Goal: Check status: Check status

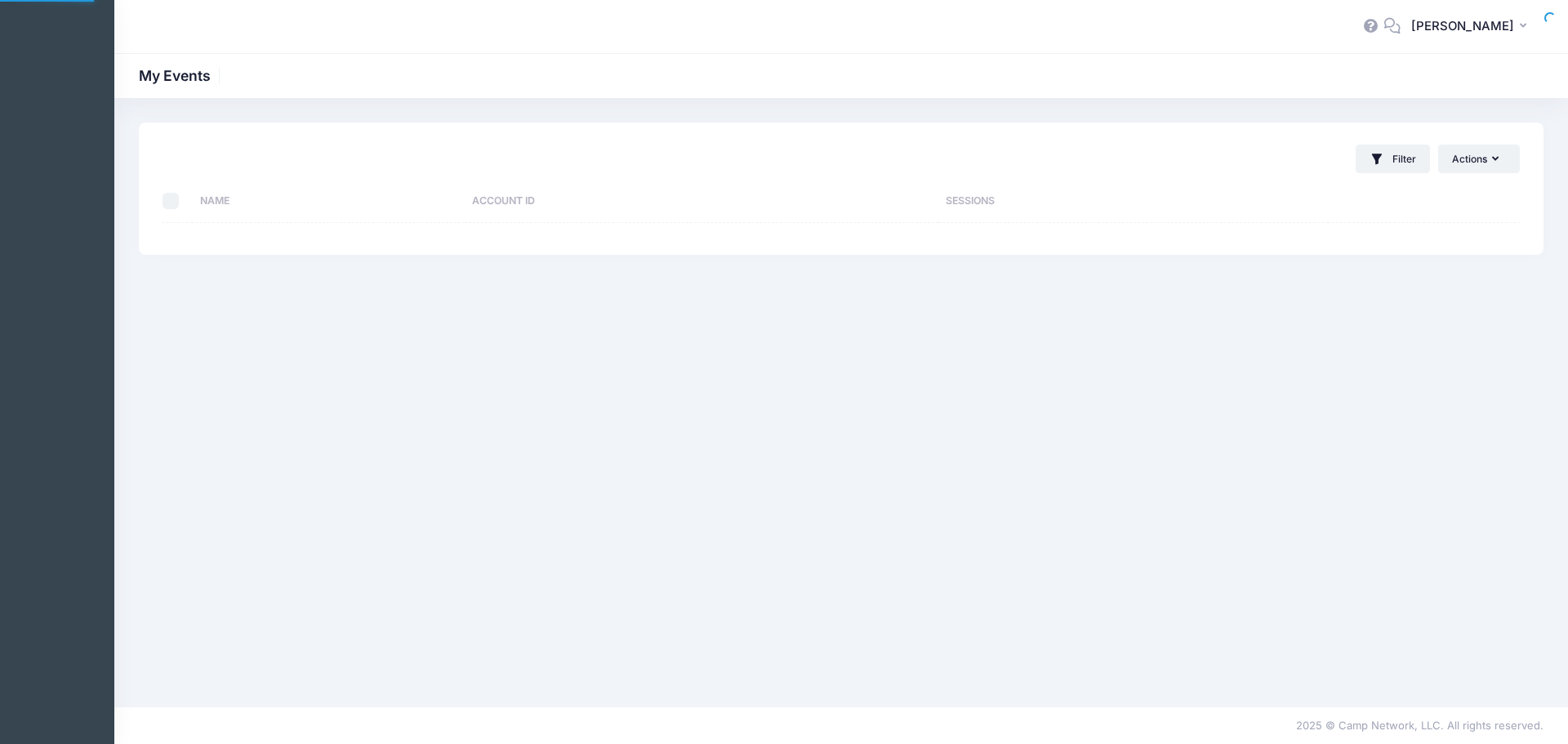
select select "10"
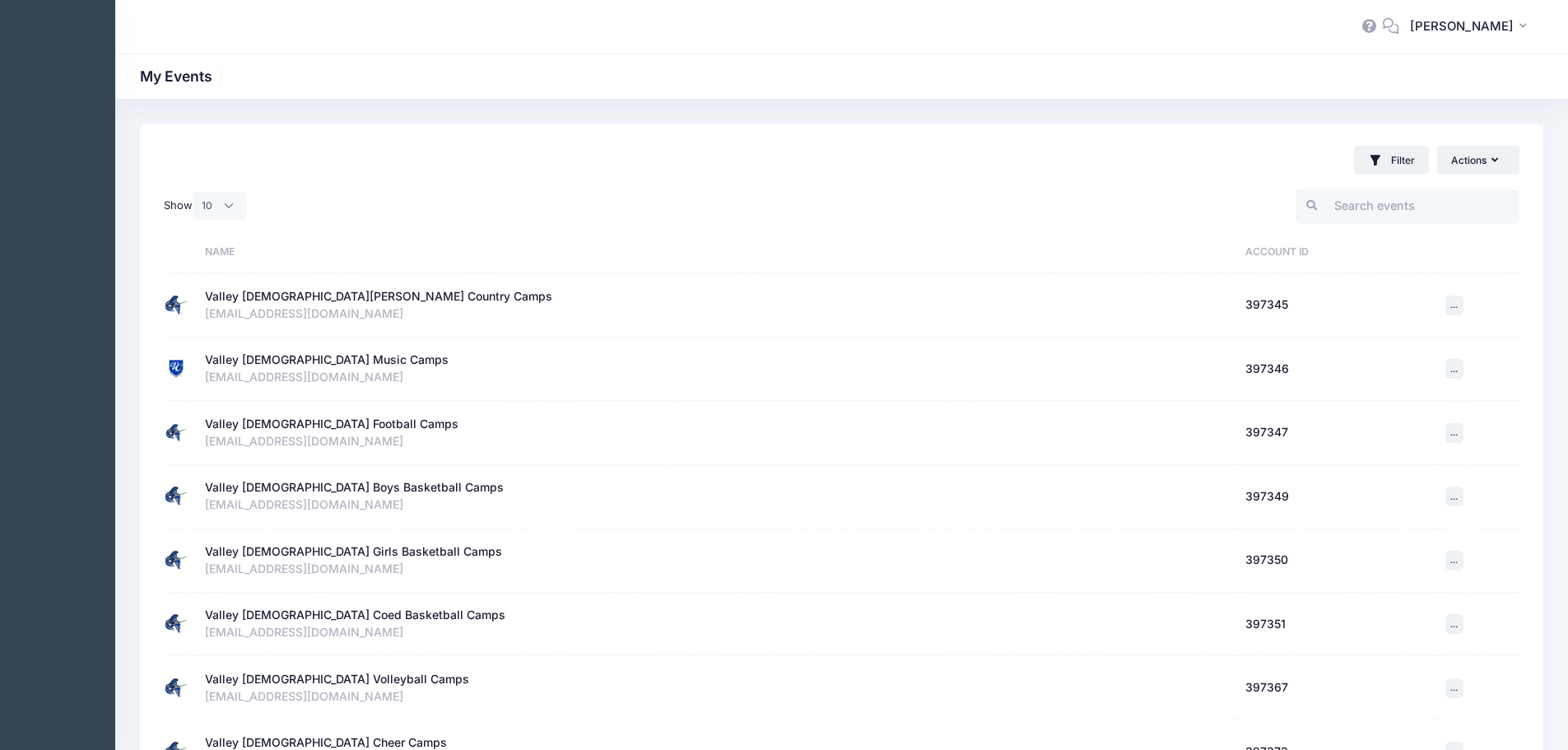
scroll to position [295, 0]
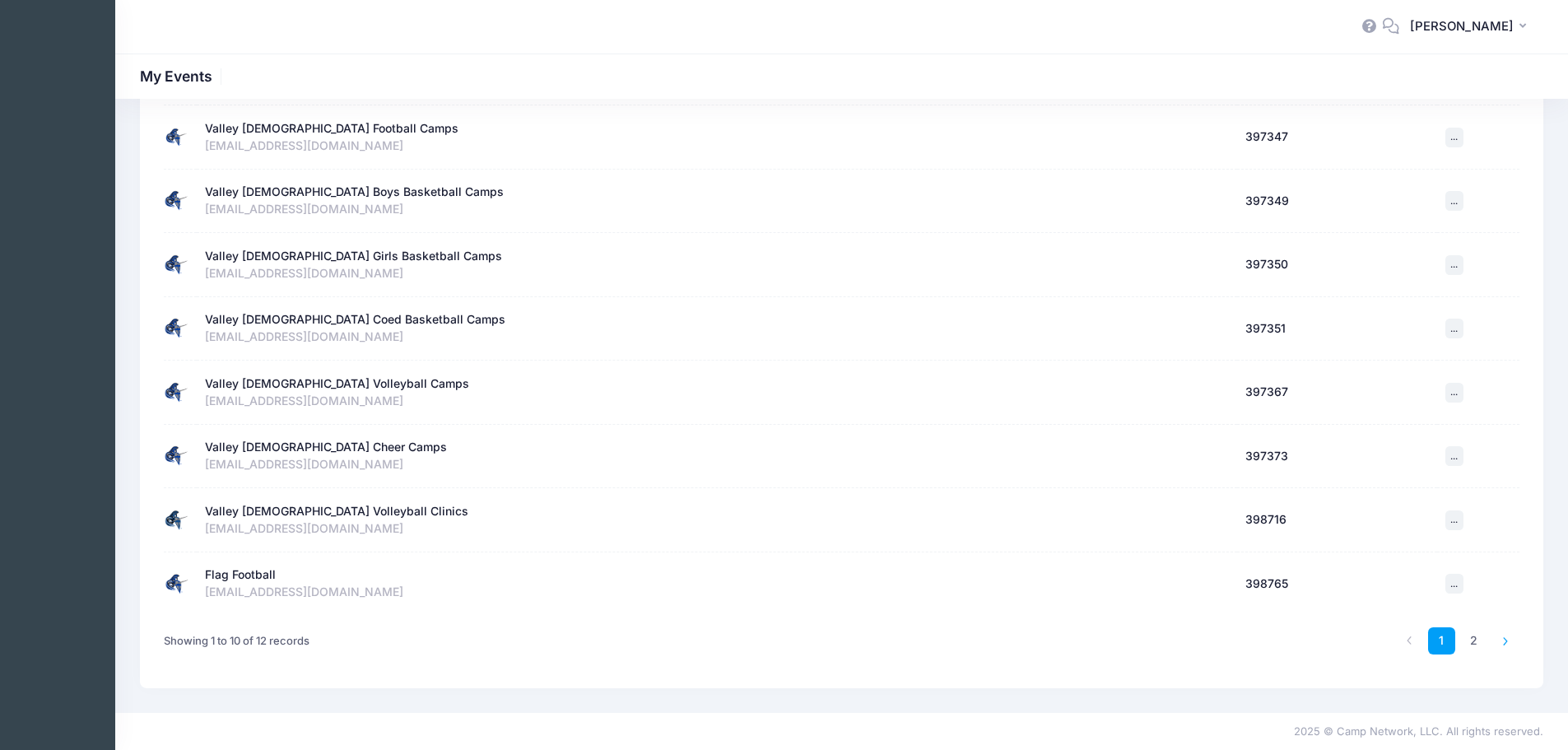
click at [1497, 641] on link at bounding box center [1506, 641] width 27 height 27
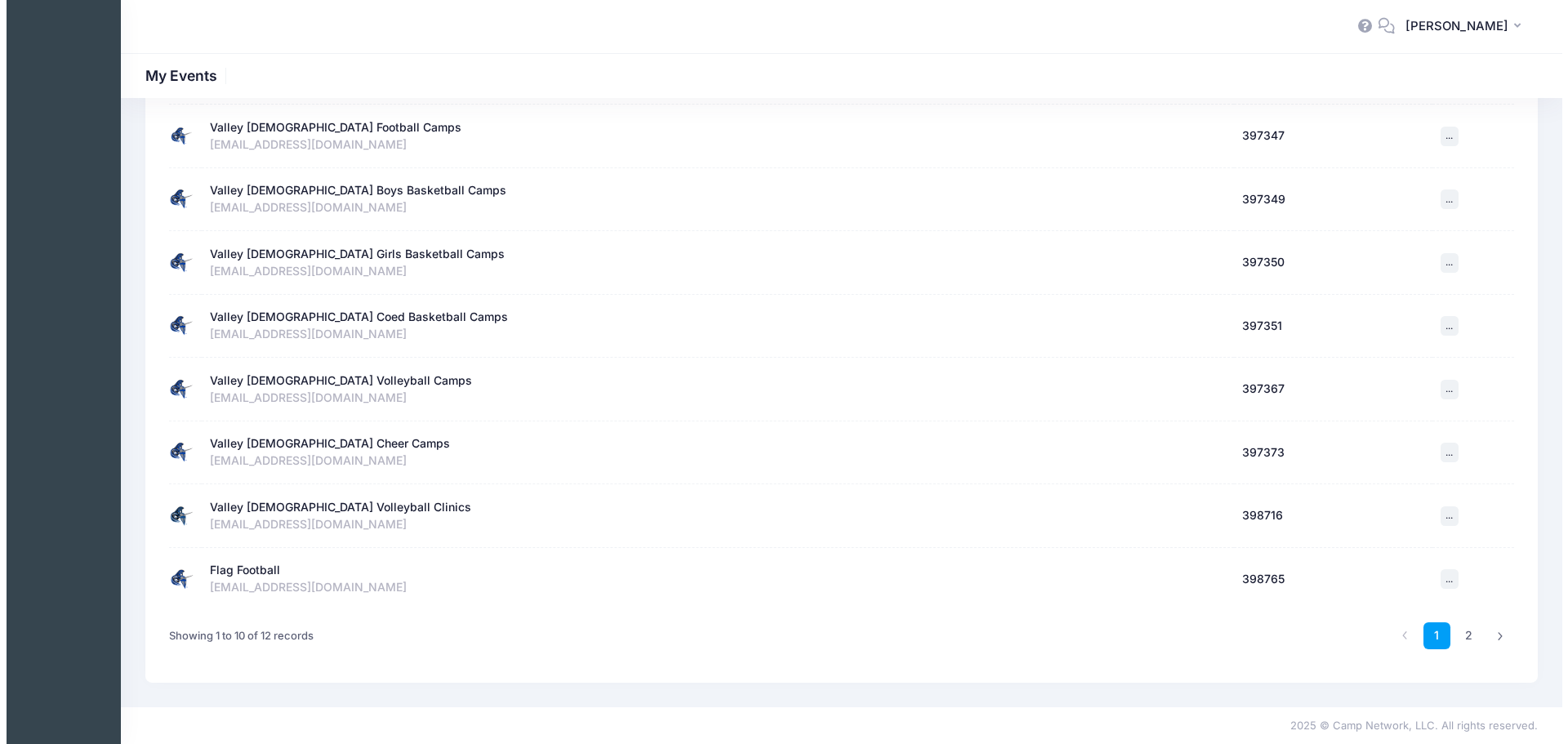
scroll to position [0, 0]
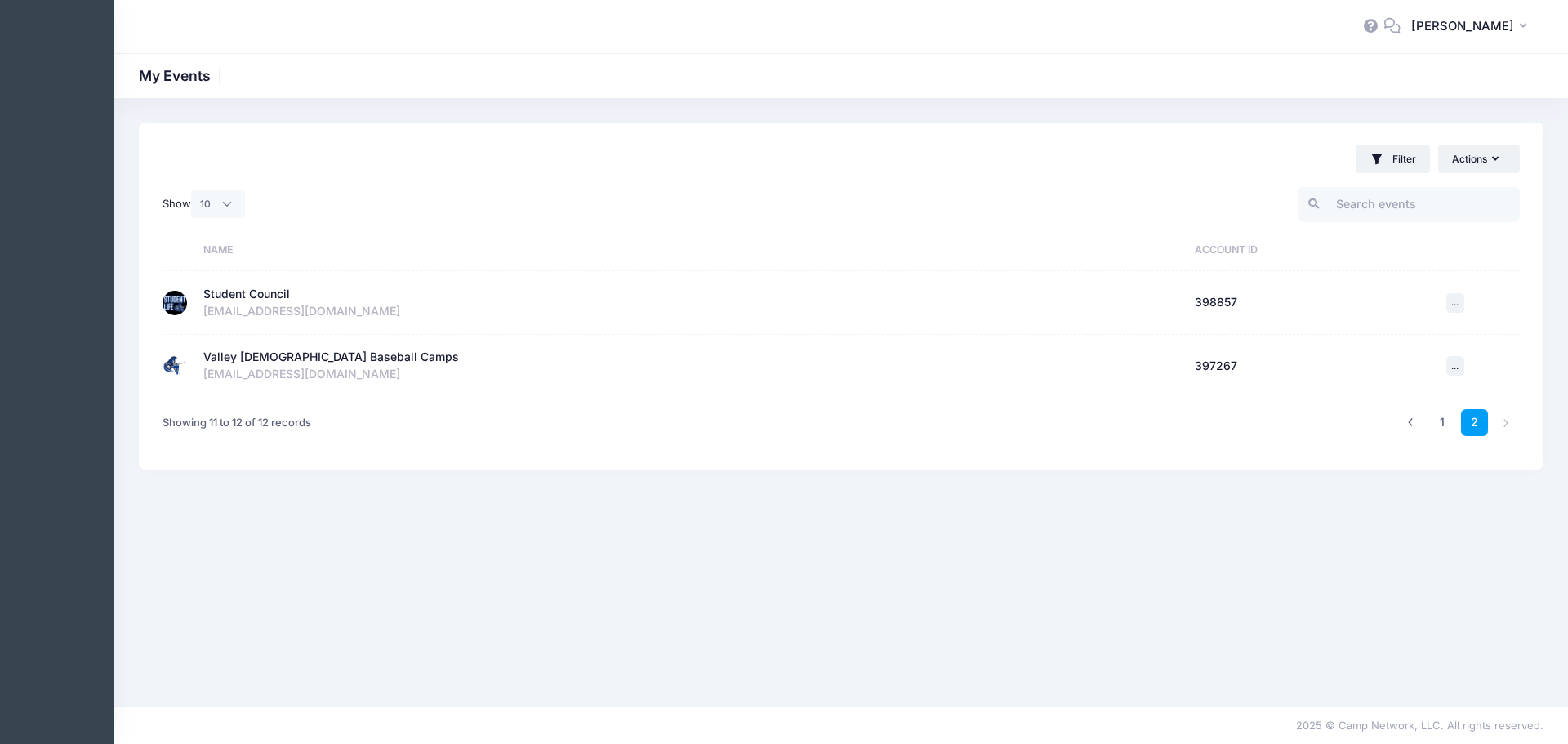
click at [223, 289] on div "Student Council" at bounding box center [247, 294] width 87 height 17
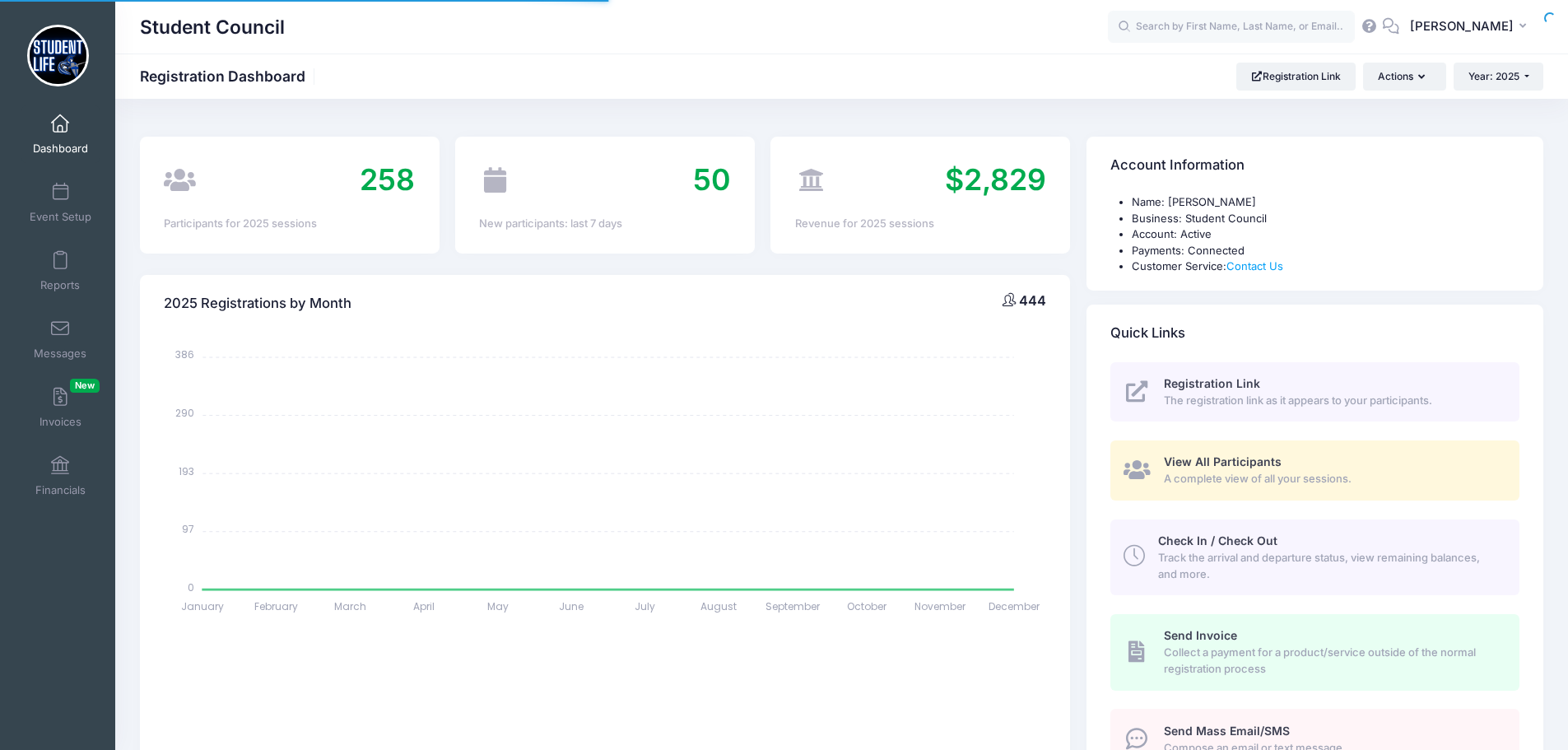
select select
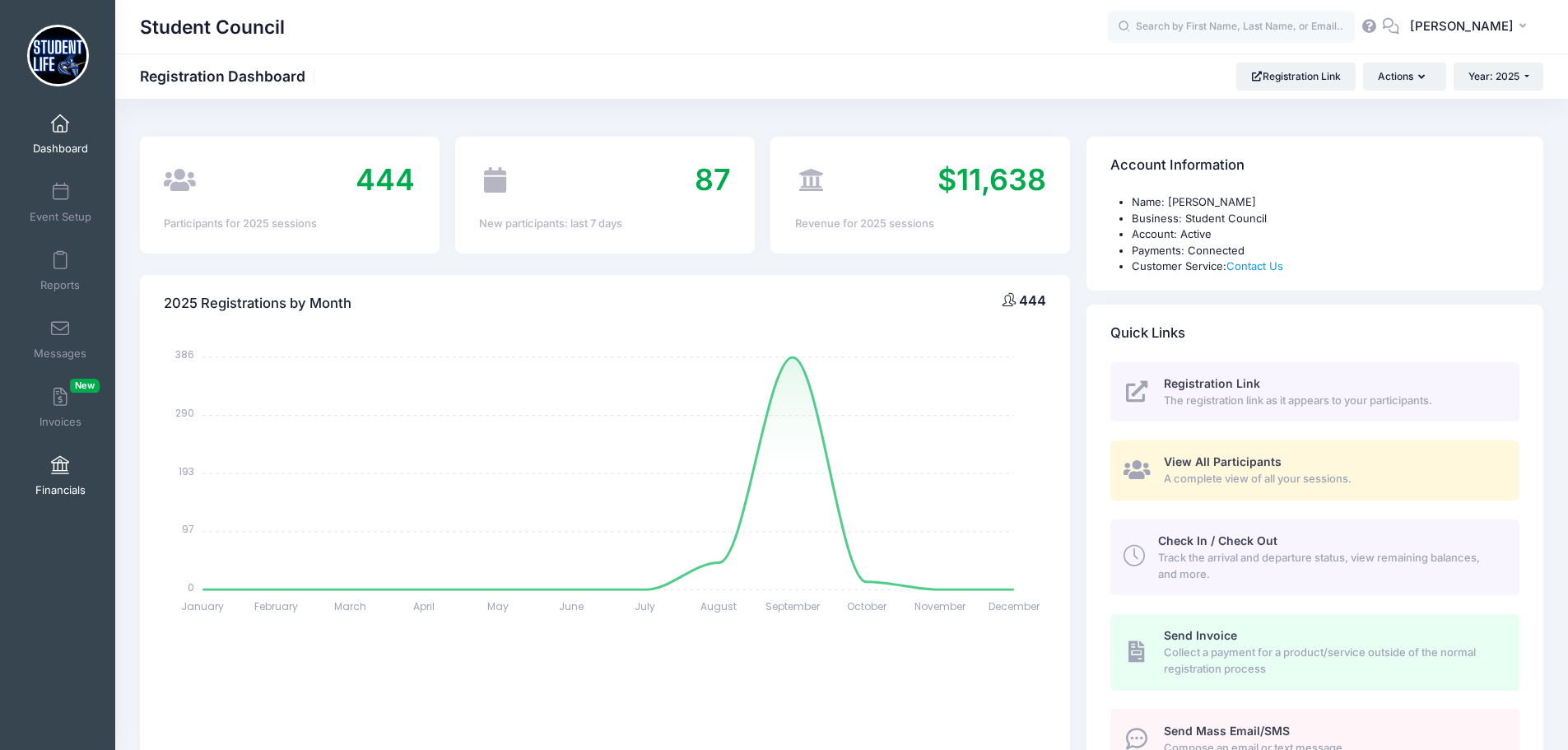
click at [62, 474] on link "Financials" at bounding box center [60, 475] width 78 height 58
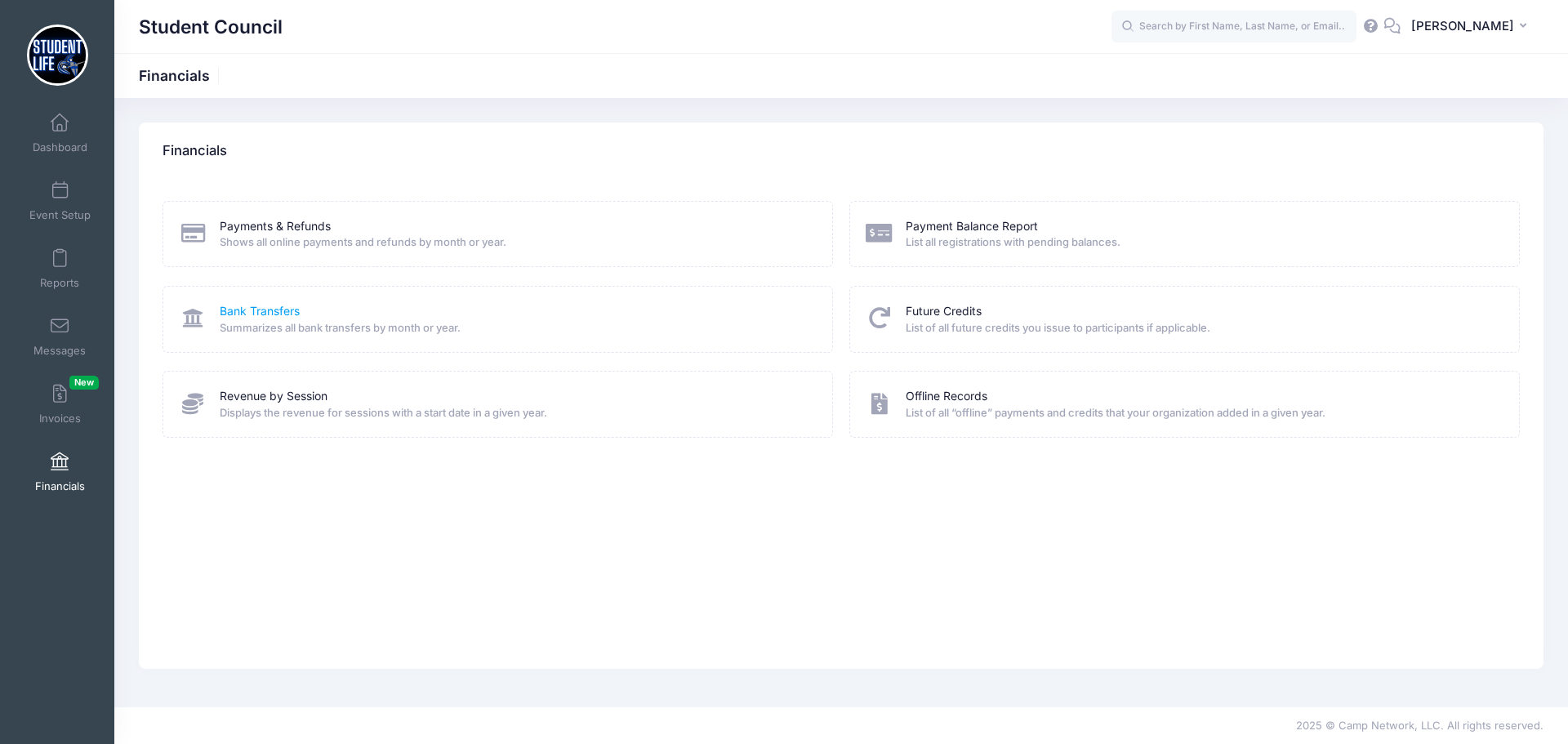
click at [235, 308] on link "Bank Transfers" at bounding box center [260, 311] width 80 height 17
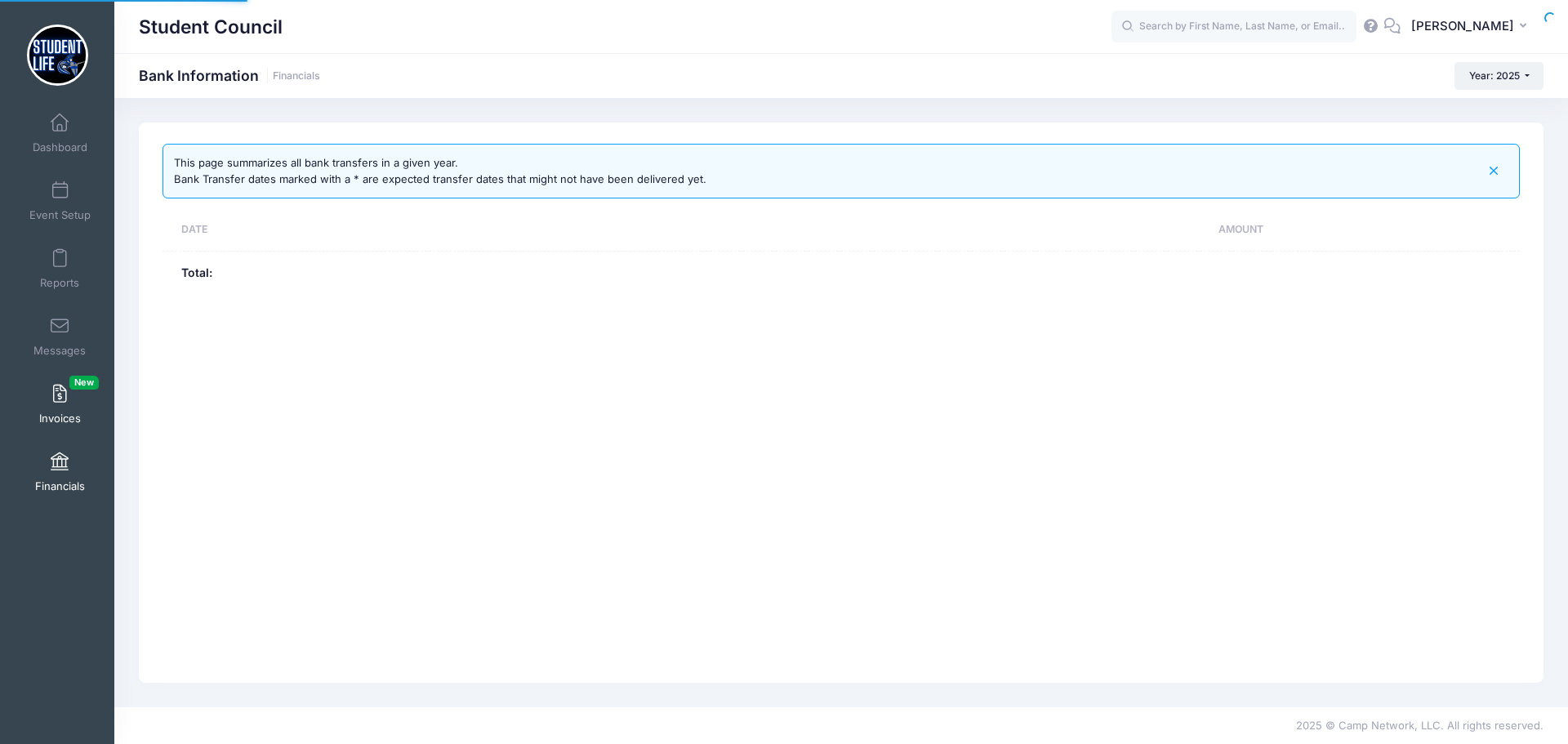
select select "10"
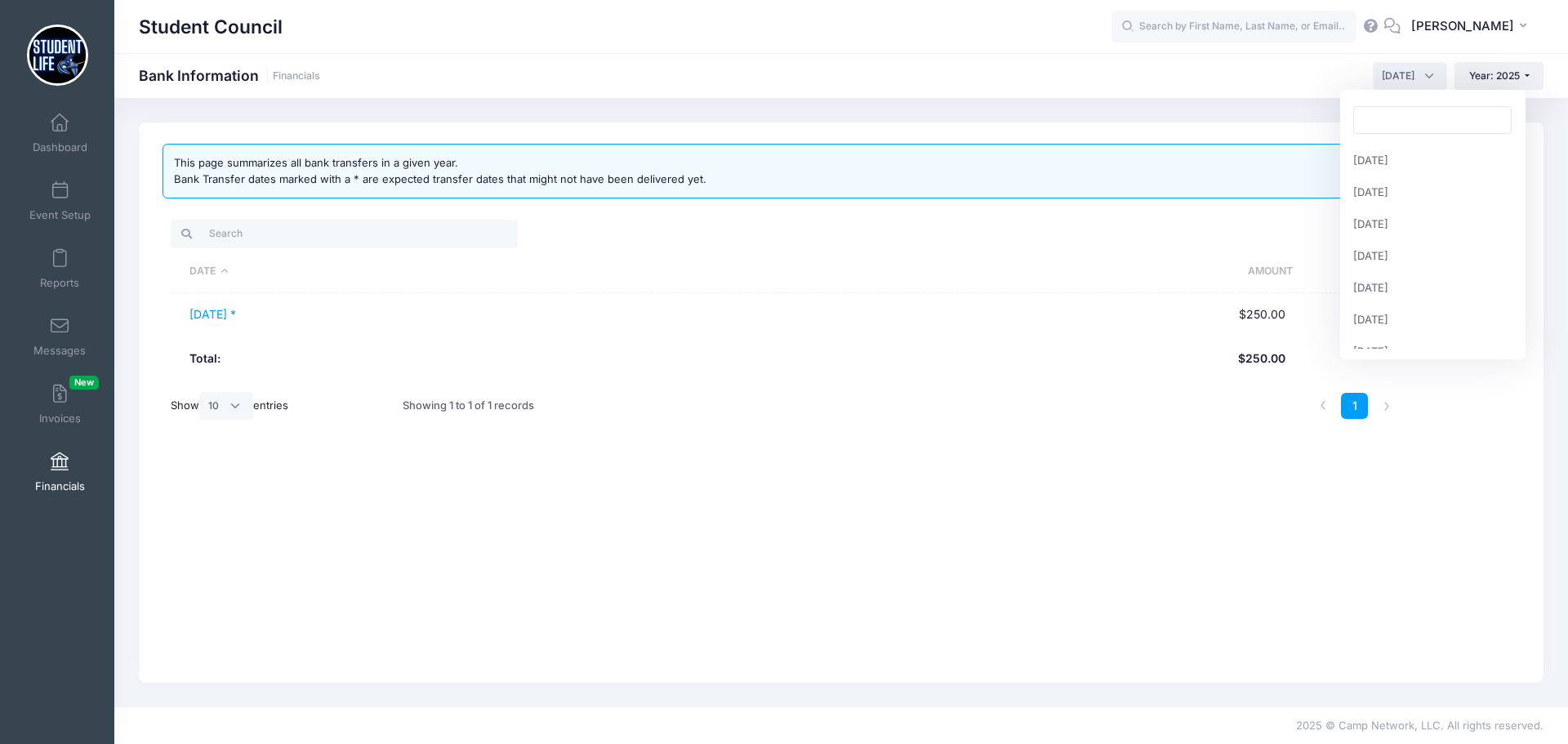
click at [1382, 70] on span "[DATE]" at bounding box center [1398, 76] width 33 height 14
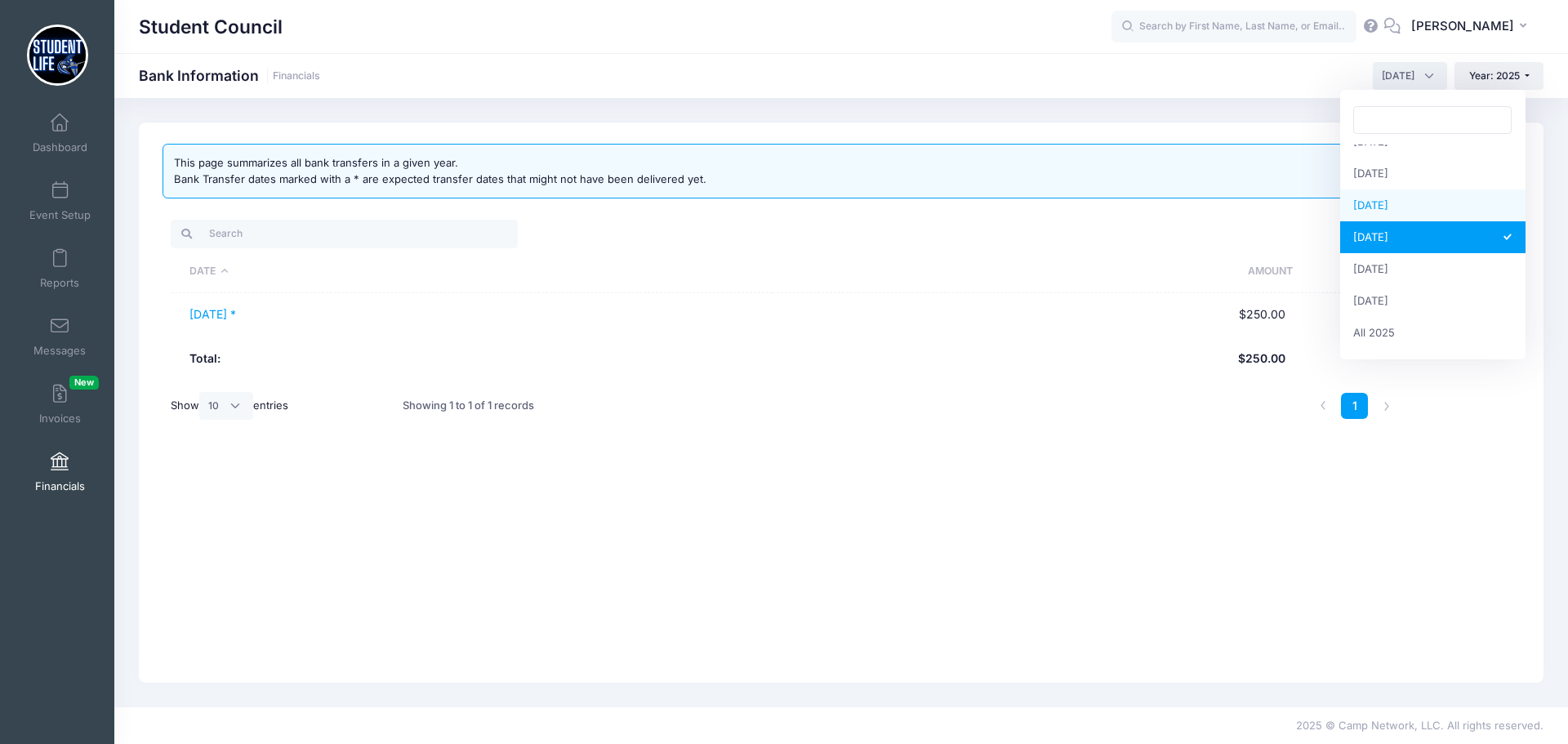
select select "9"
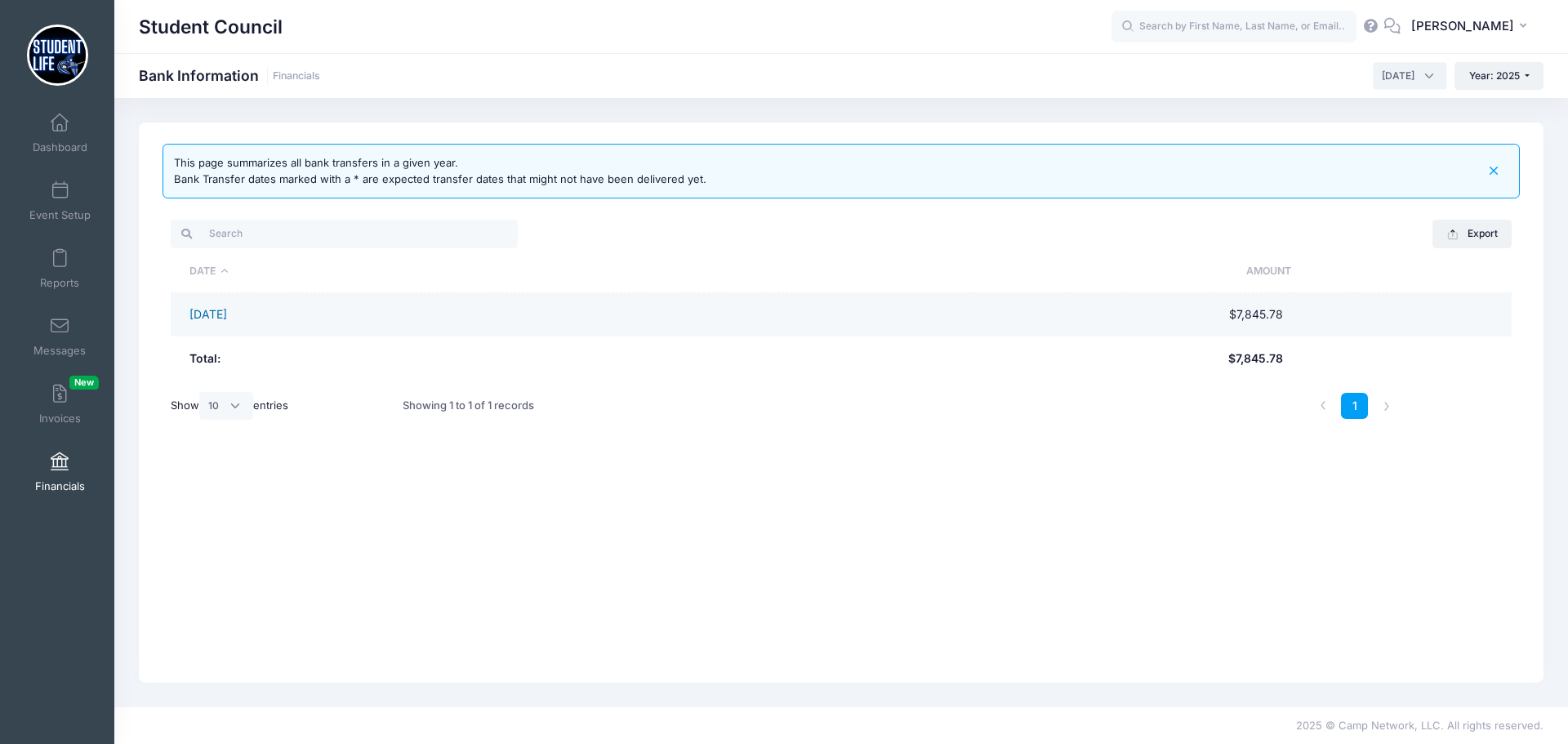
click at [227, 317] on link "[DATE]" at bounding box center [208, 314] width 38 height 14
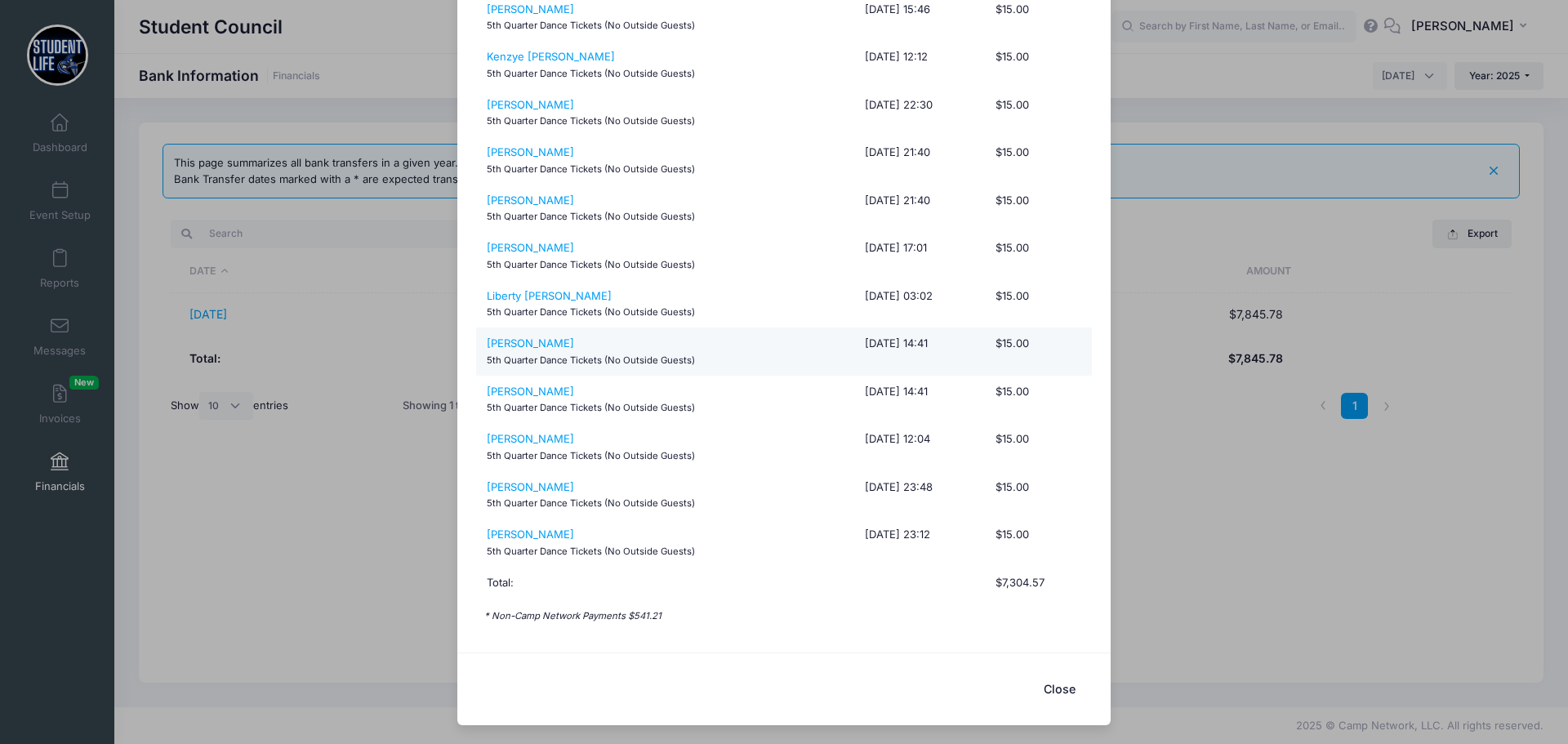
scroll to position [15369, 0]
click at [1073, 689] on button "Close" at bounding box center [1059, 688] width 65 height 35
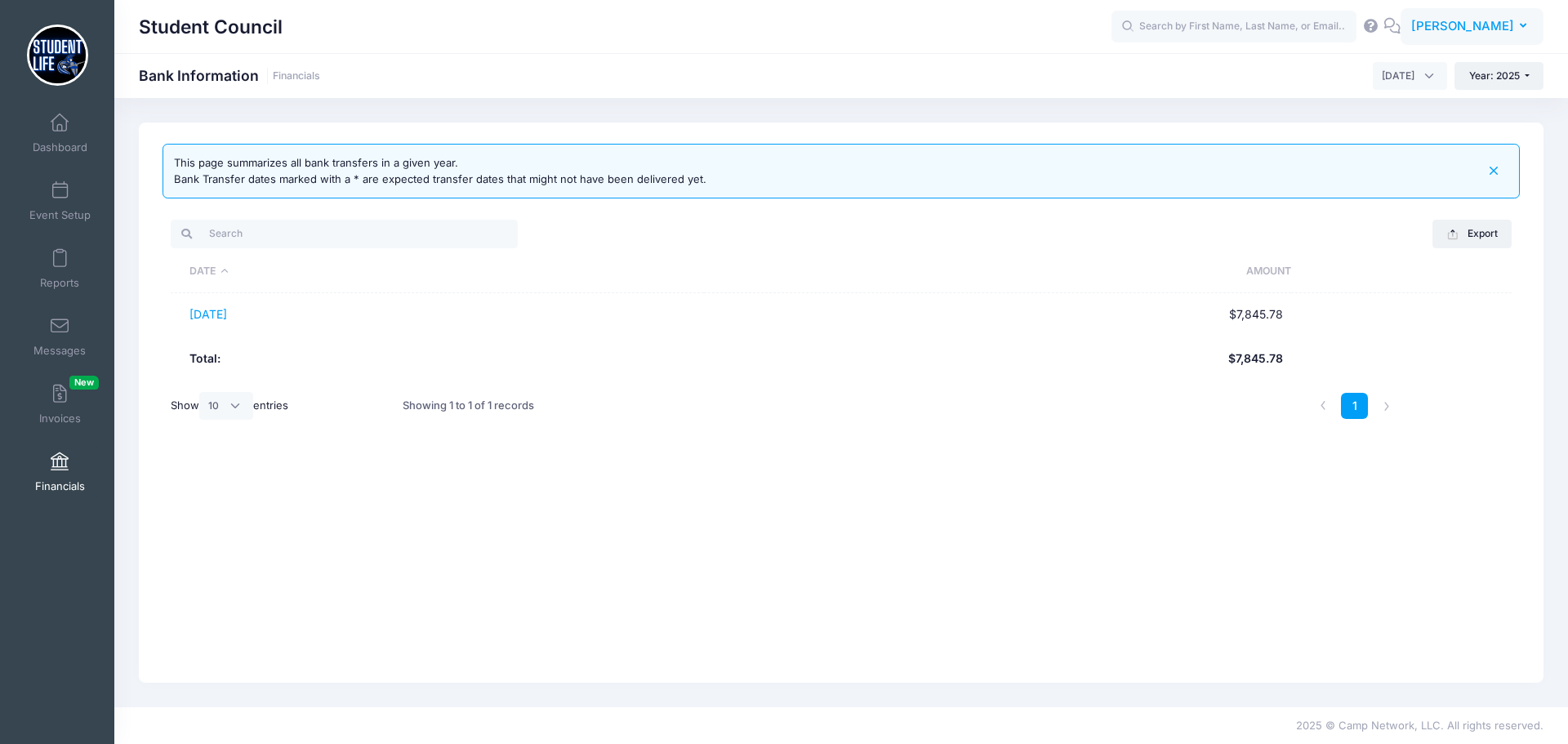
click at [1478, 24] on span "[PERSON_NAME]" at bounding box center [1463, 26] width 103 height 18
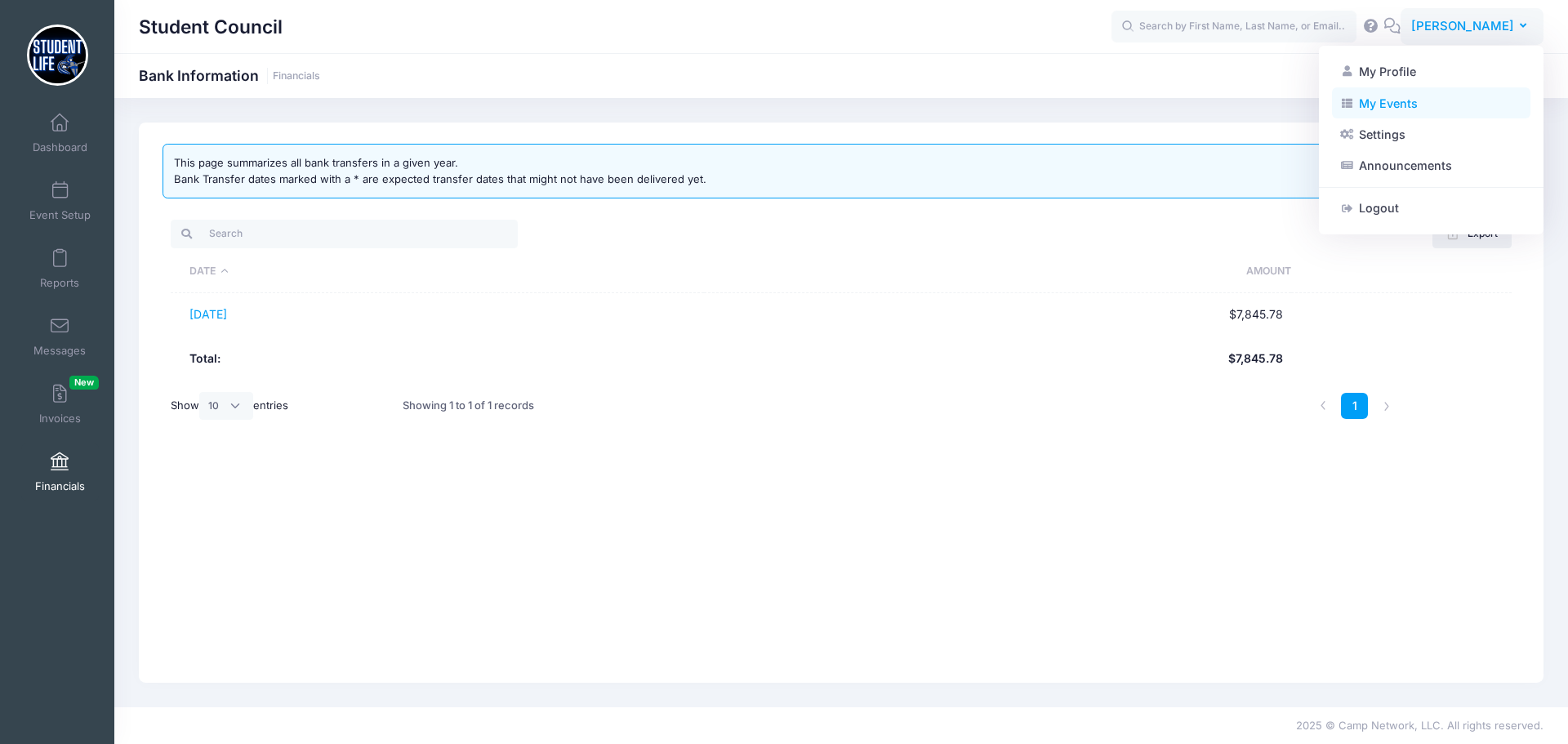
click at [1375, 102] on link "My Events" at bounding box center [1431, 103] width 198 height 31
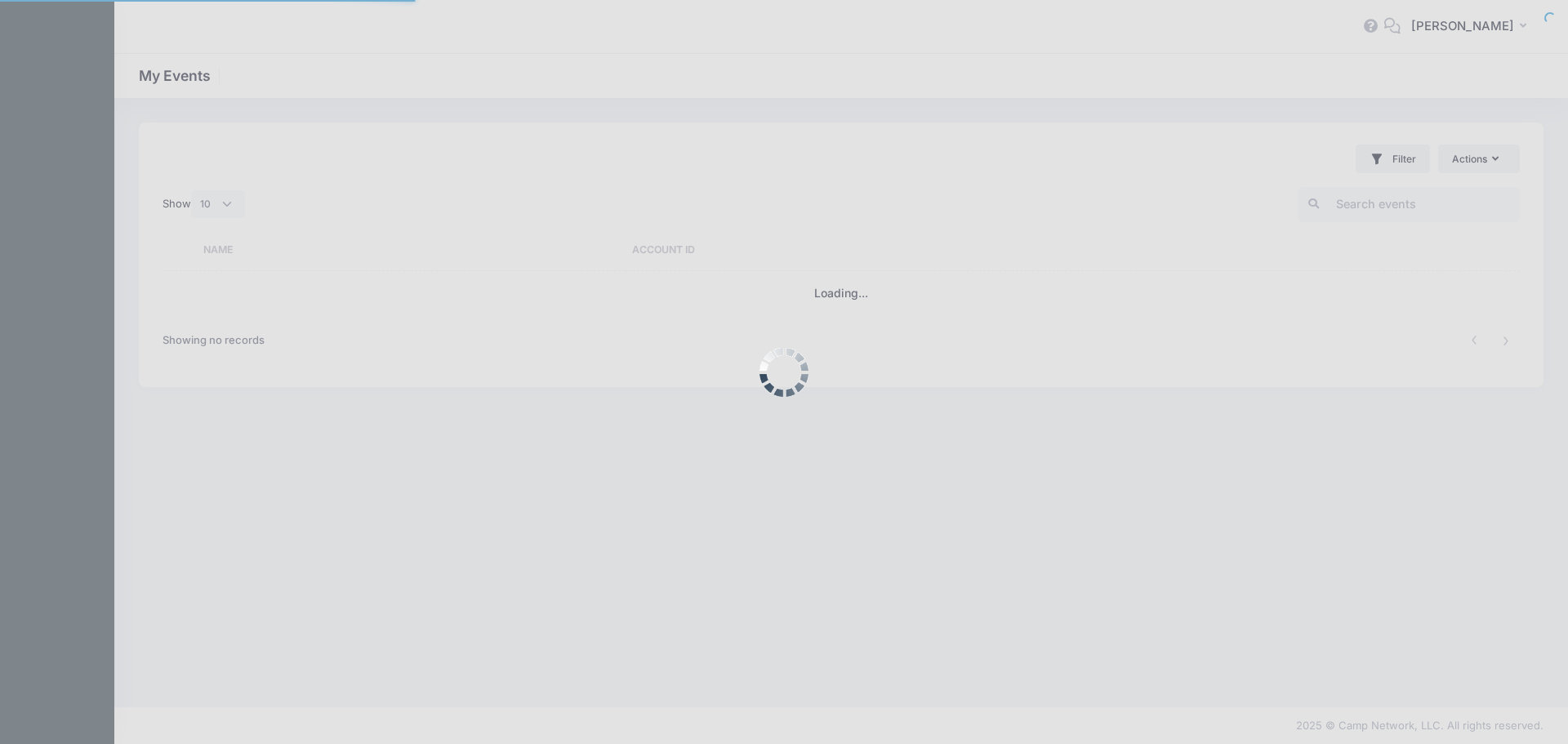
select select "10"
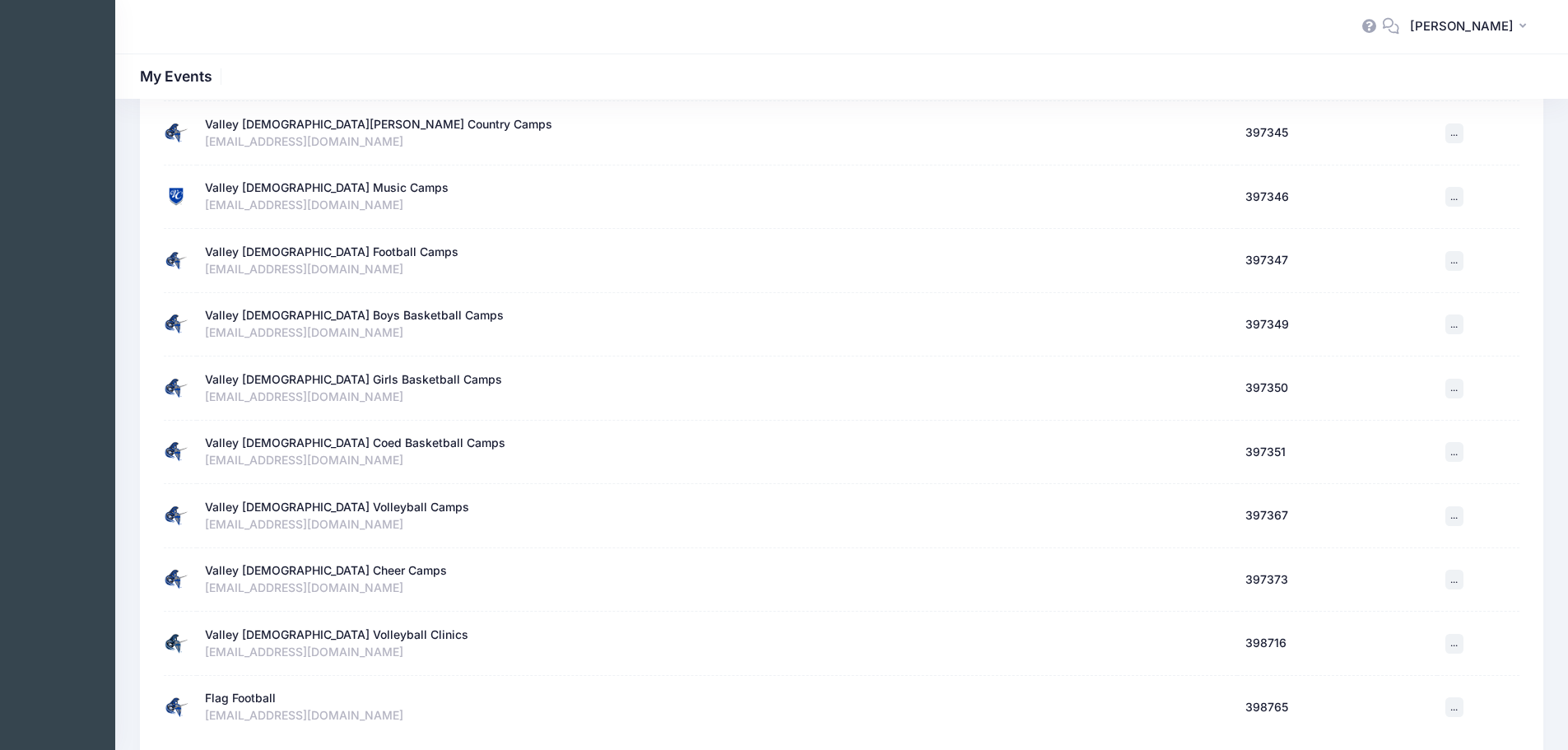
scroll to position [295, 0]
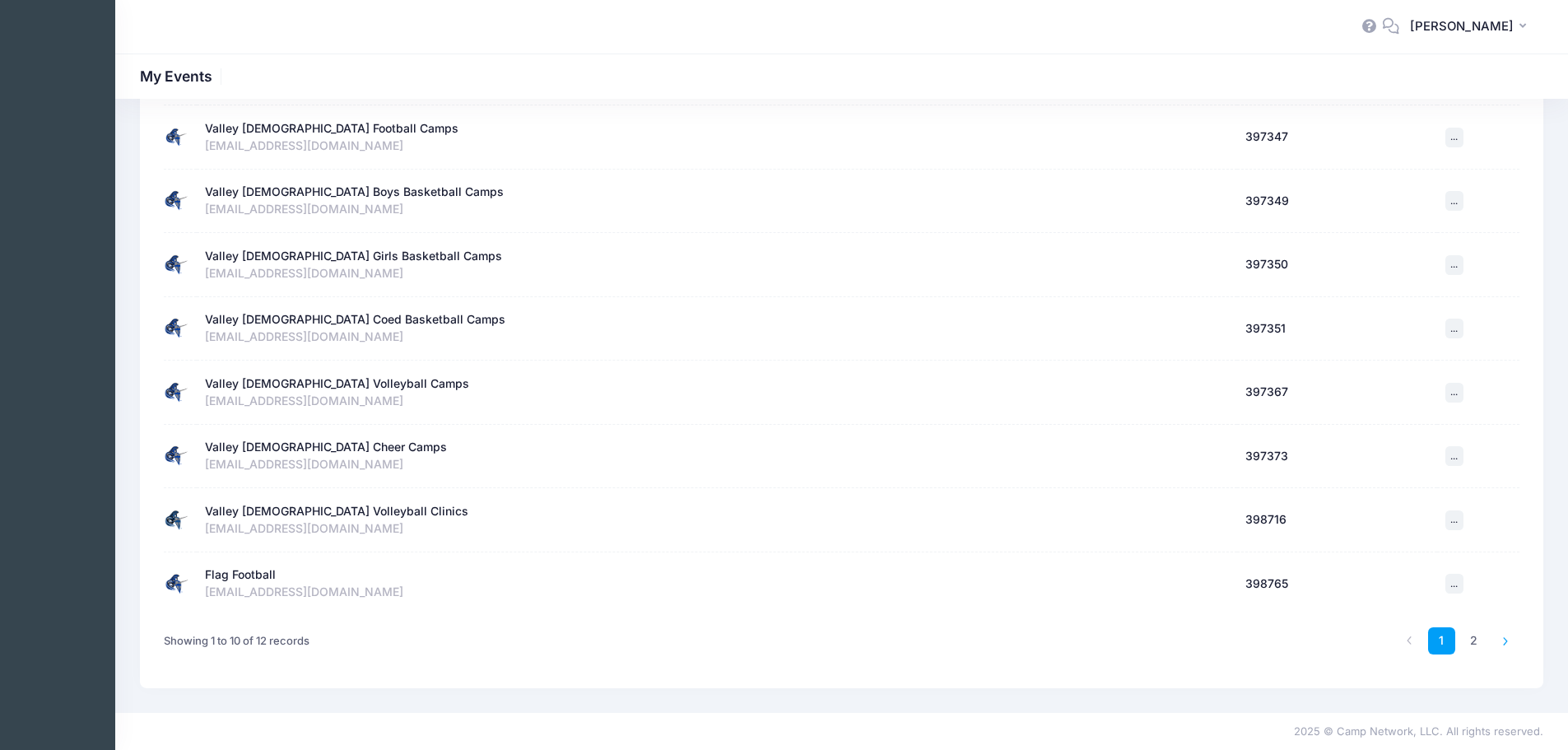
click at [1503, 642] on icon at bounding box center [1506, 641] width 9 height 9
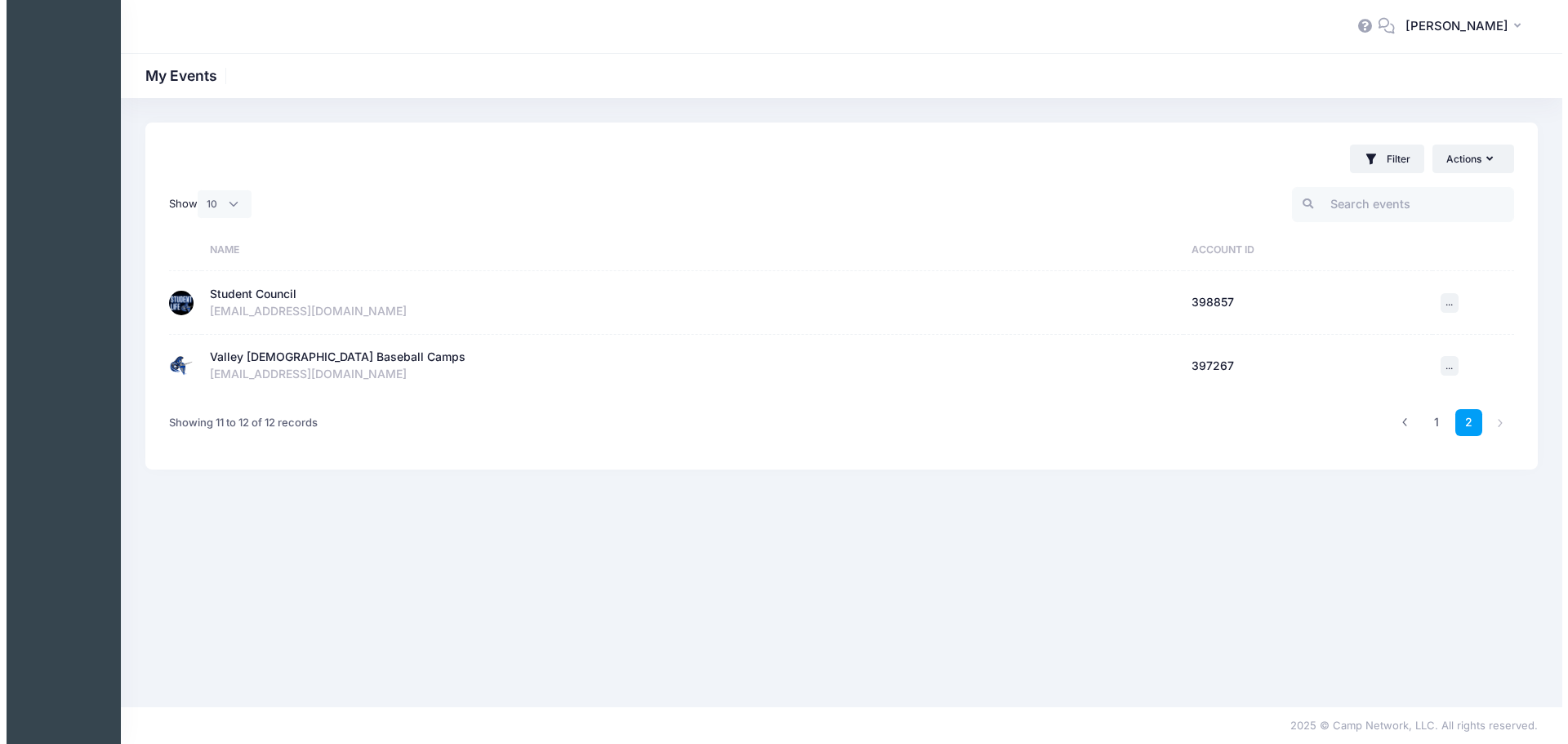
scroll to position [0, 0]
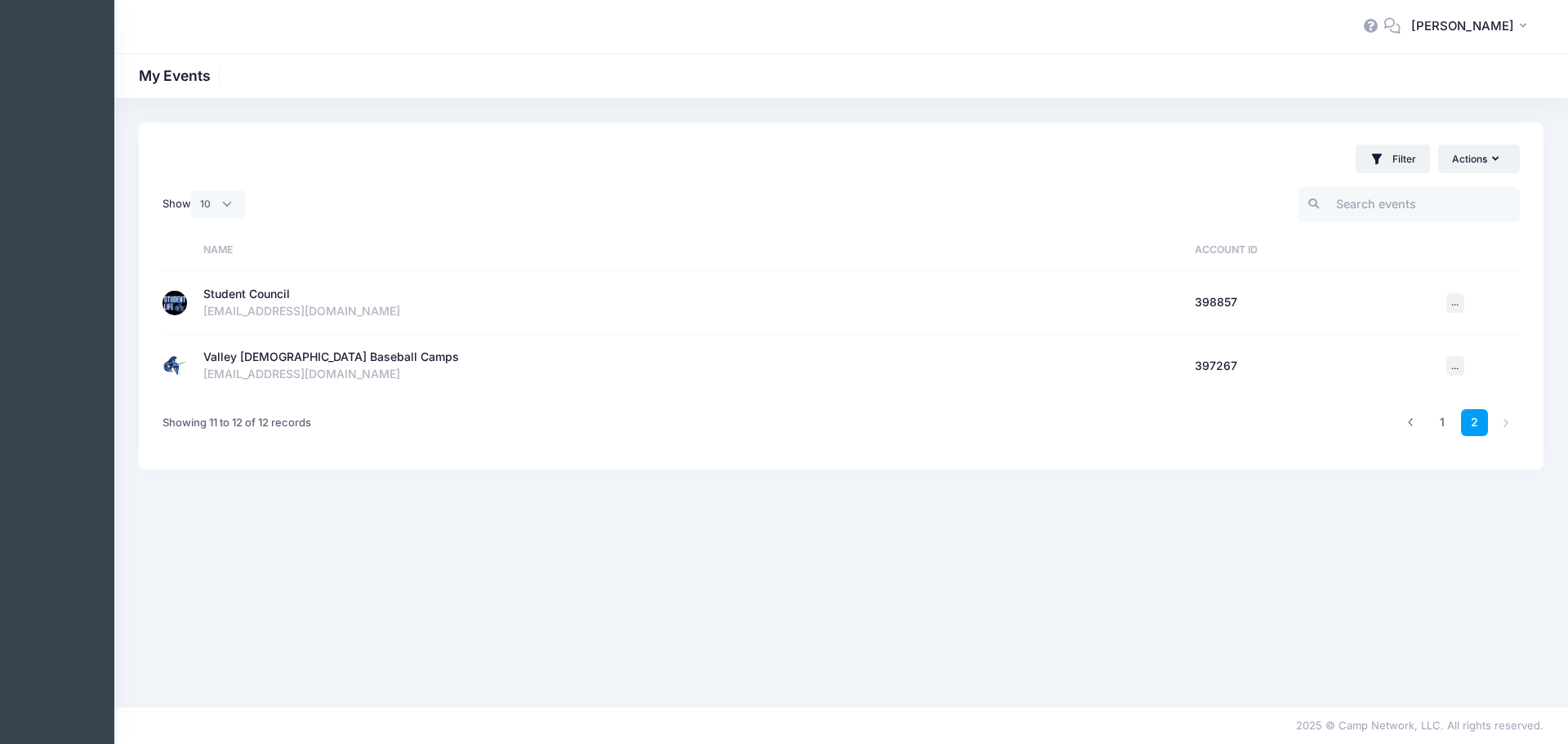
click at [346, 360] on div "Valley [DEMOGRAPHIC_DATA] Baseball Camps" at bounding box center [331, 356] width 256 height 17
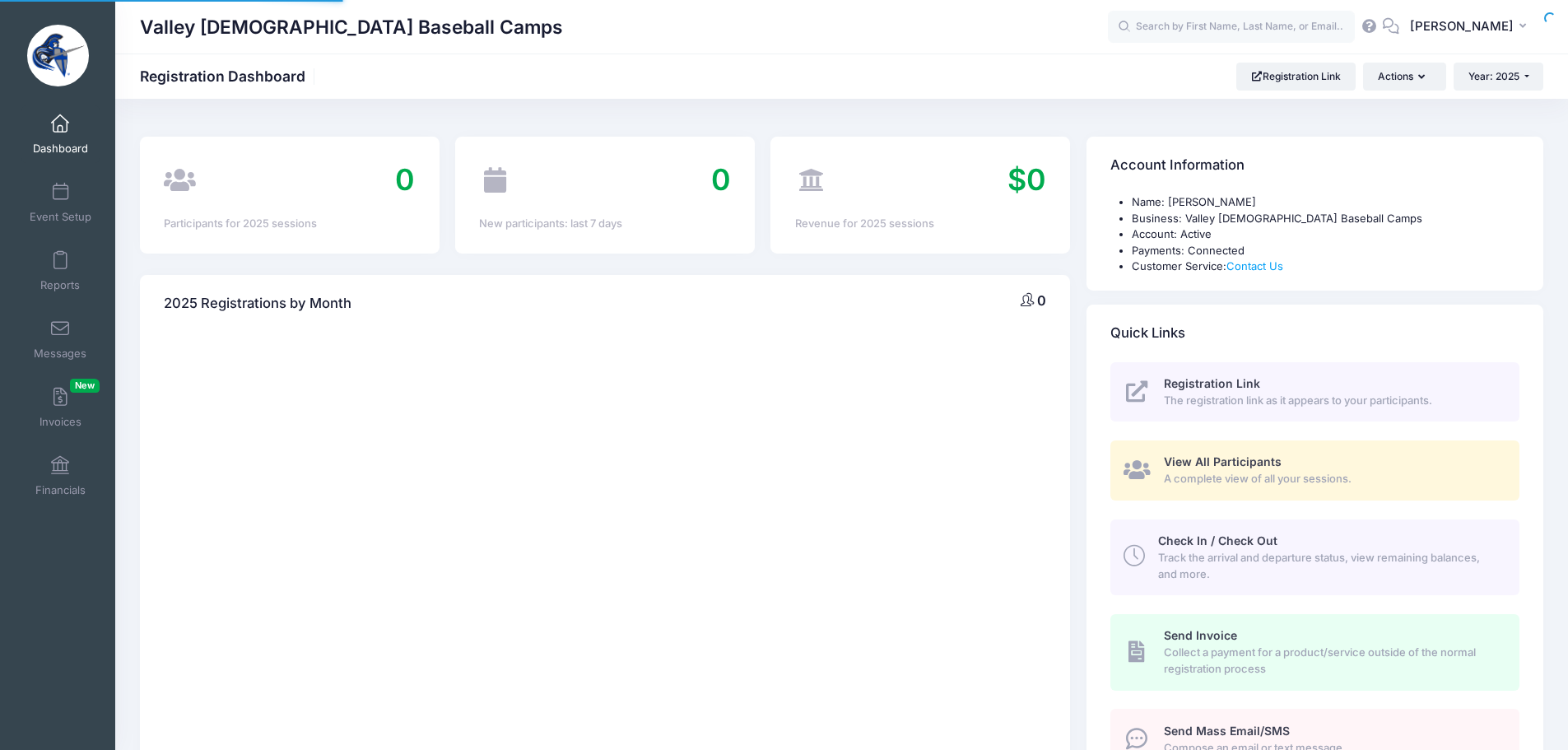
select select
click at [1478, 24] on span "[PERSON_NAME]" at bounding box center [1462, 26] width 104 height 18
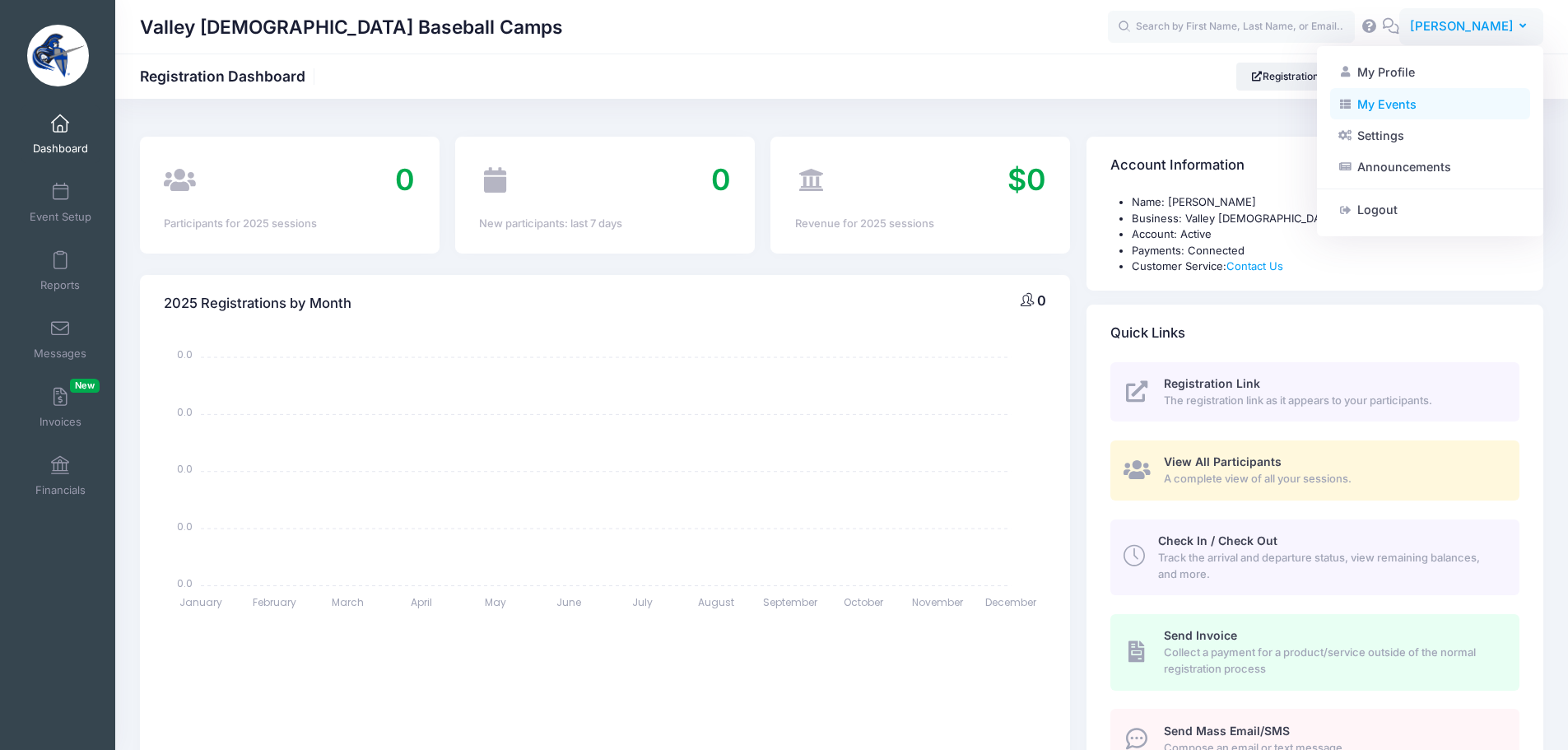
click at [1409, 101] on link "My Events" at bounding box center [1430, 104] width 200 height 32
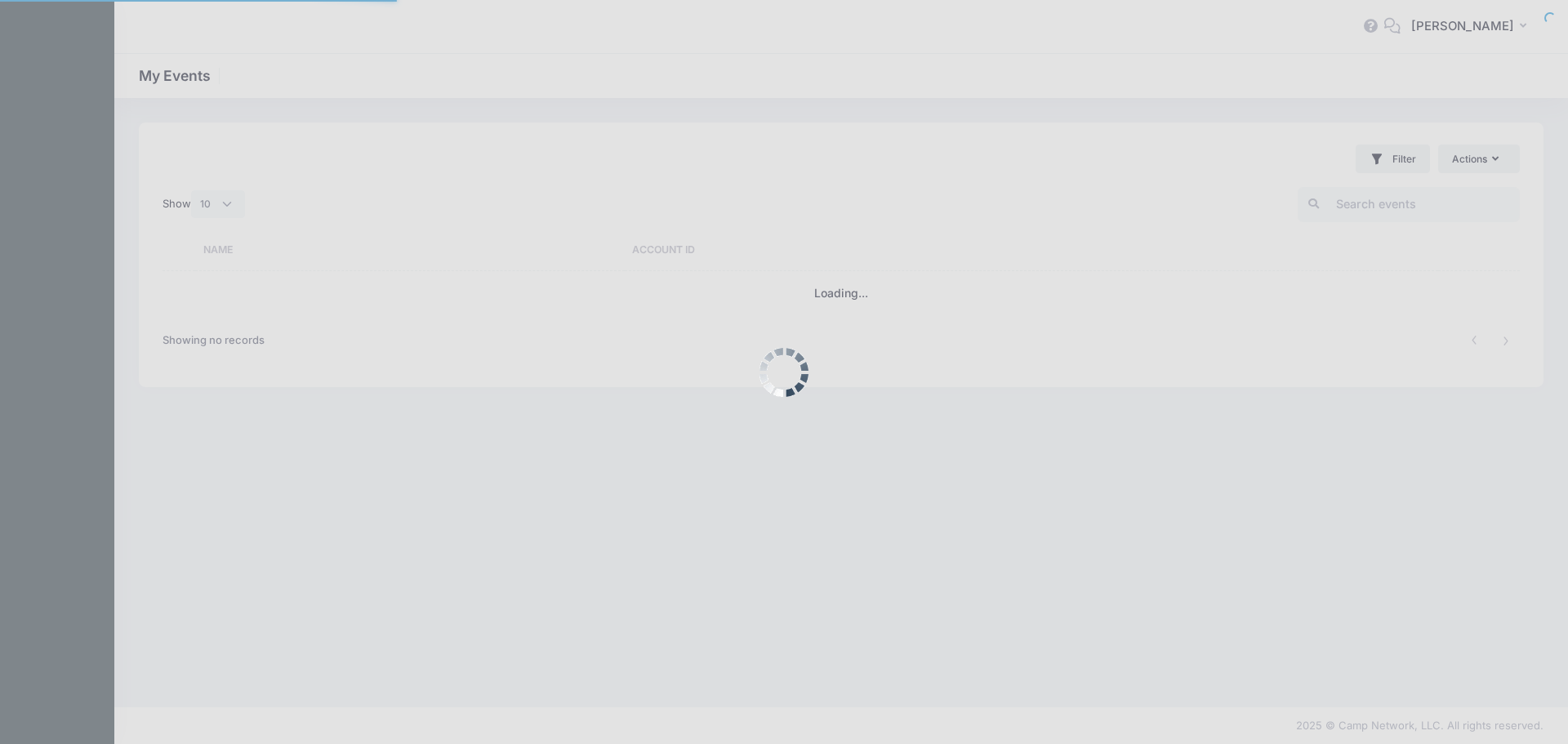
select select "10"
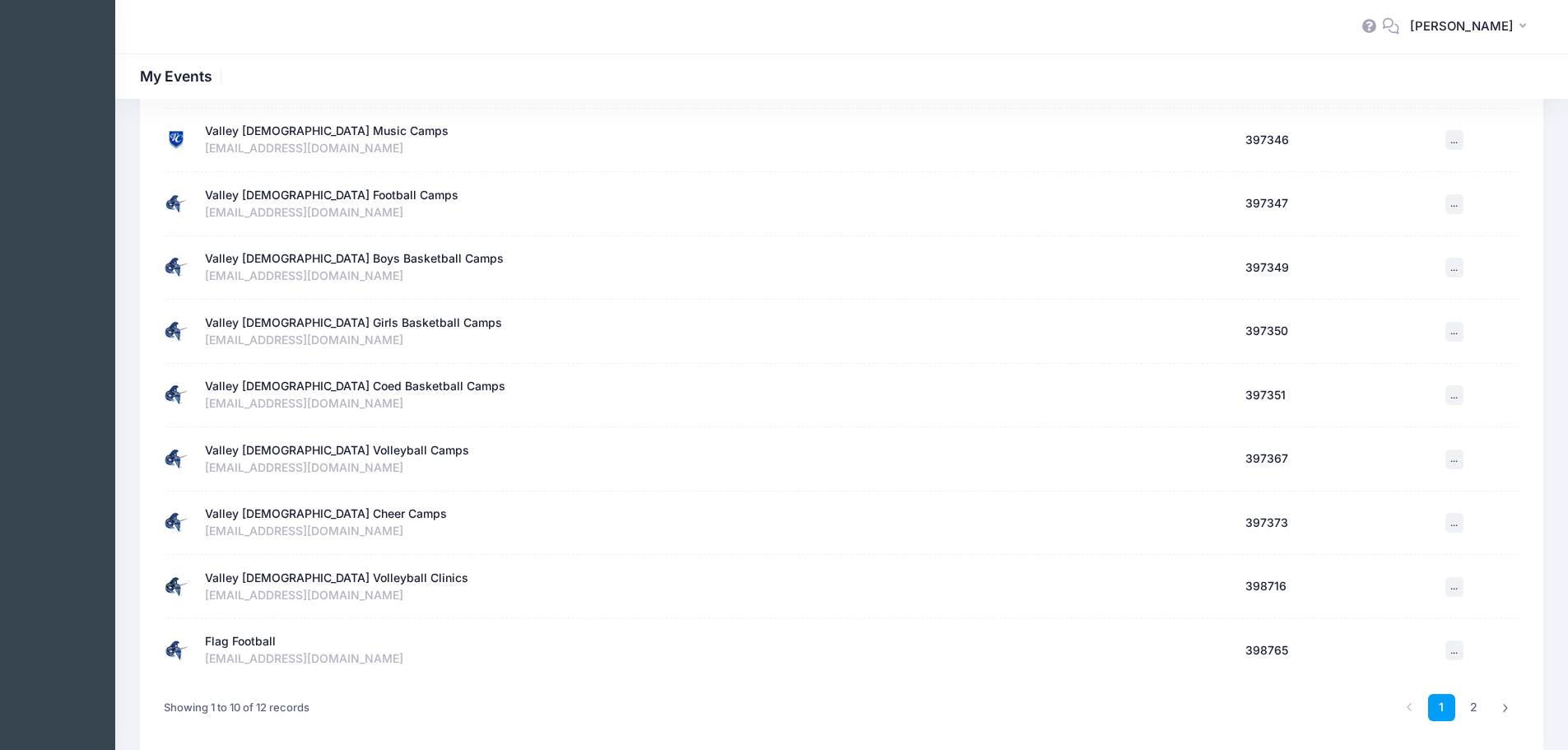
scroll to position [295, 0]
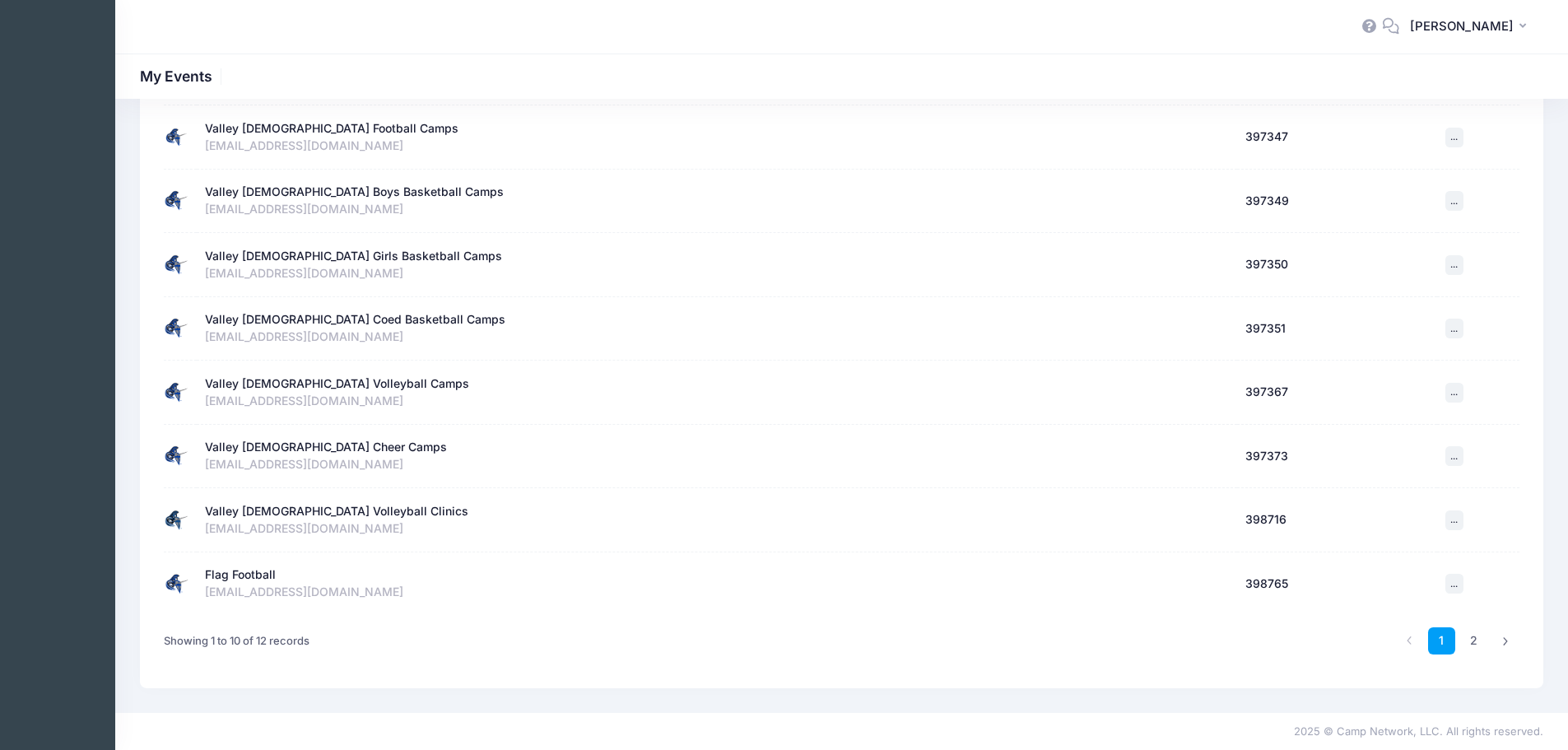
click at [241, 570] on div "Flag Football" at bounding box center [240, 574] width 71 height 17
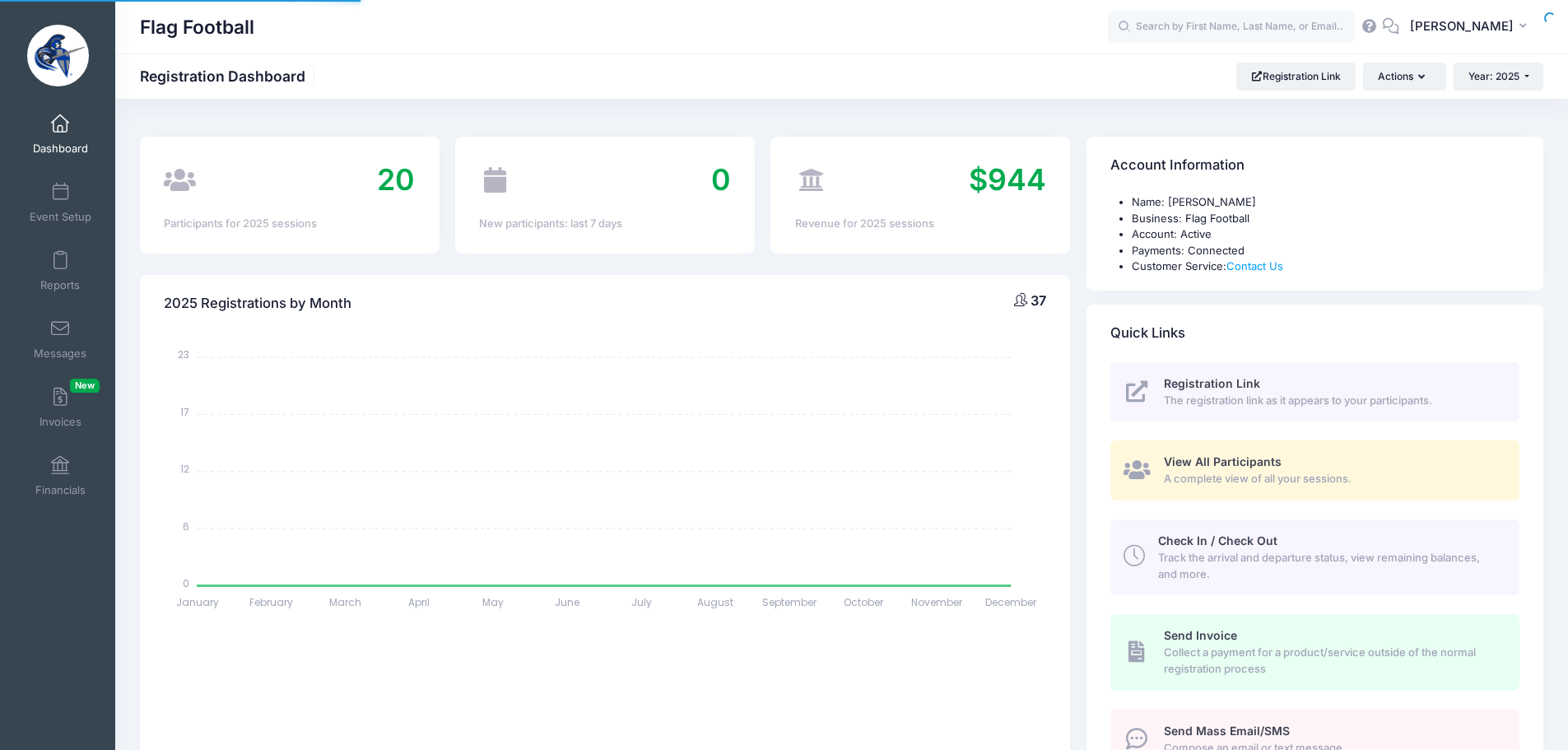
select select
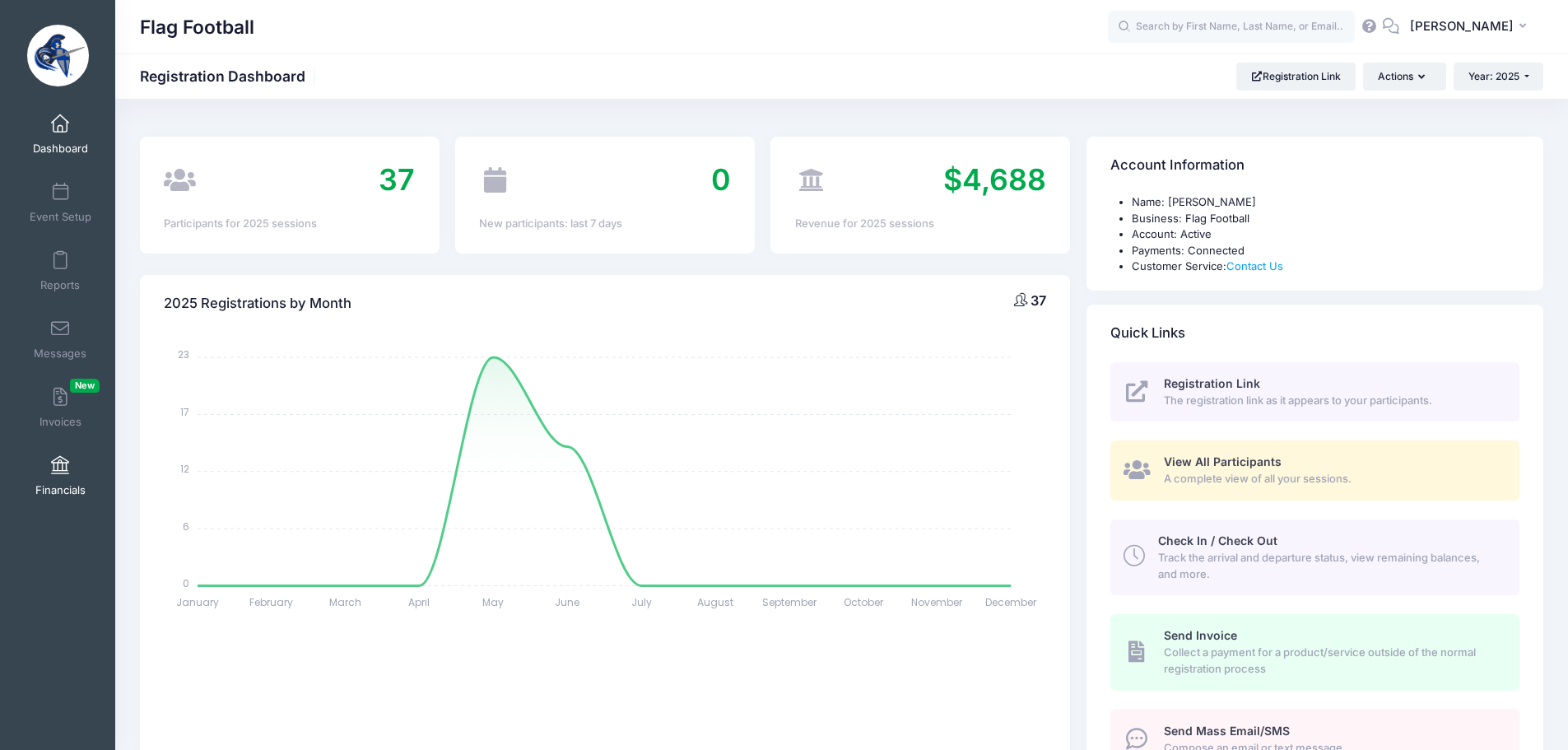
click at [39, 484] on span "Financials" at bounding box center [60, 491] width 50 height 14
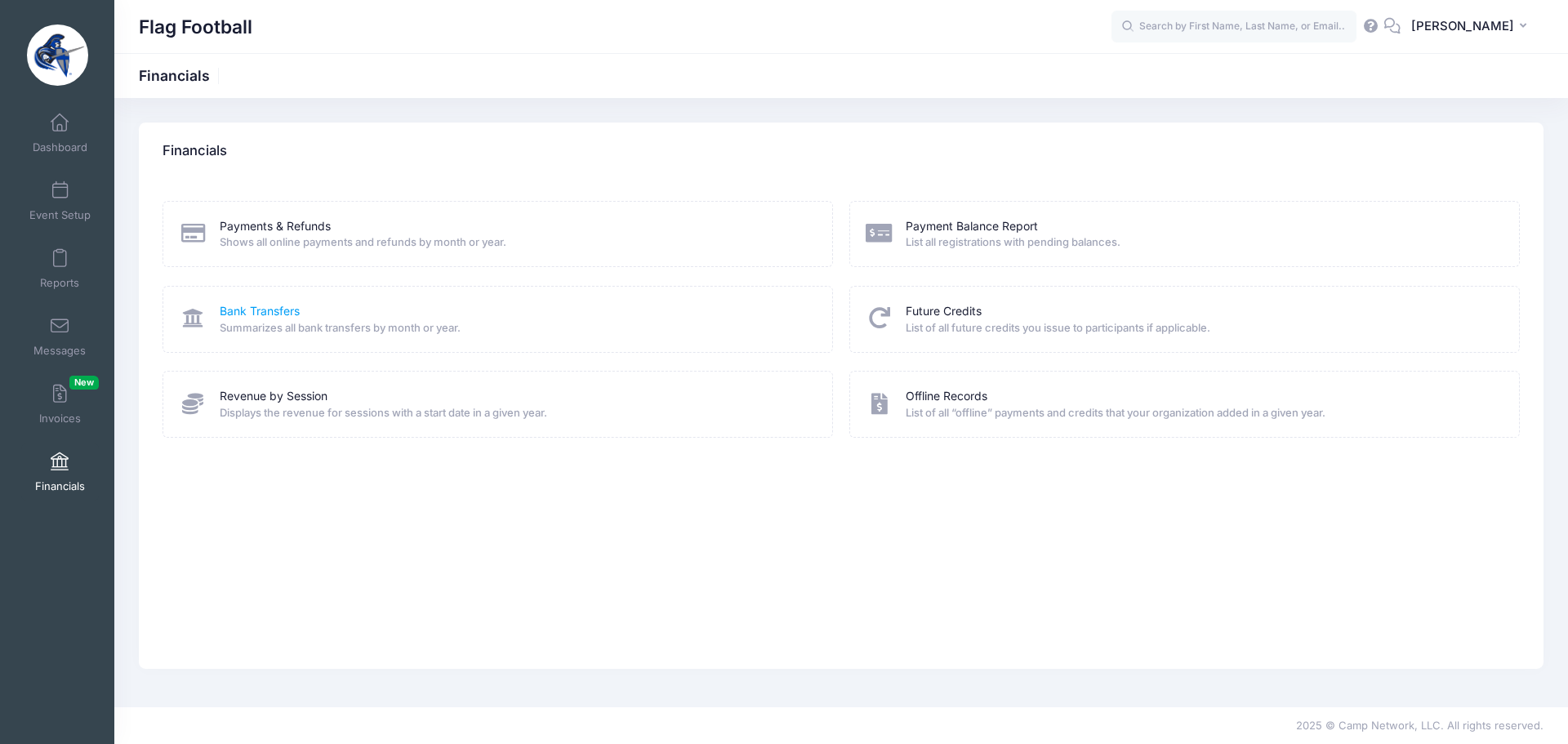
click at [280, 309] on link "Bank Transfers" at bounding box center [260, 311] width 80 height 17
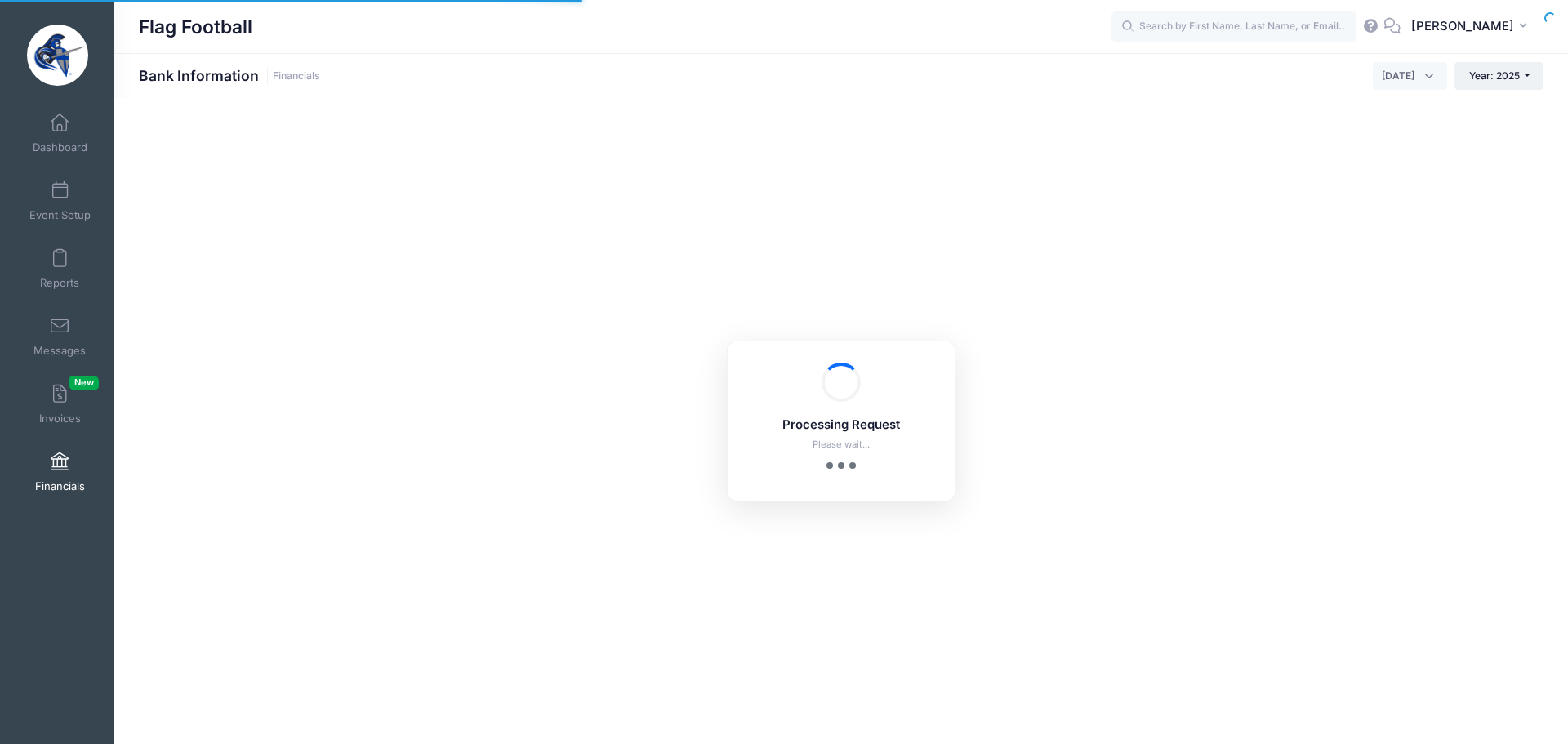
select select "10"
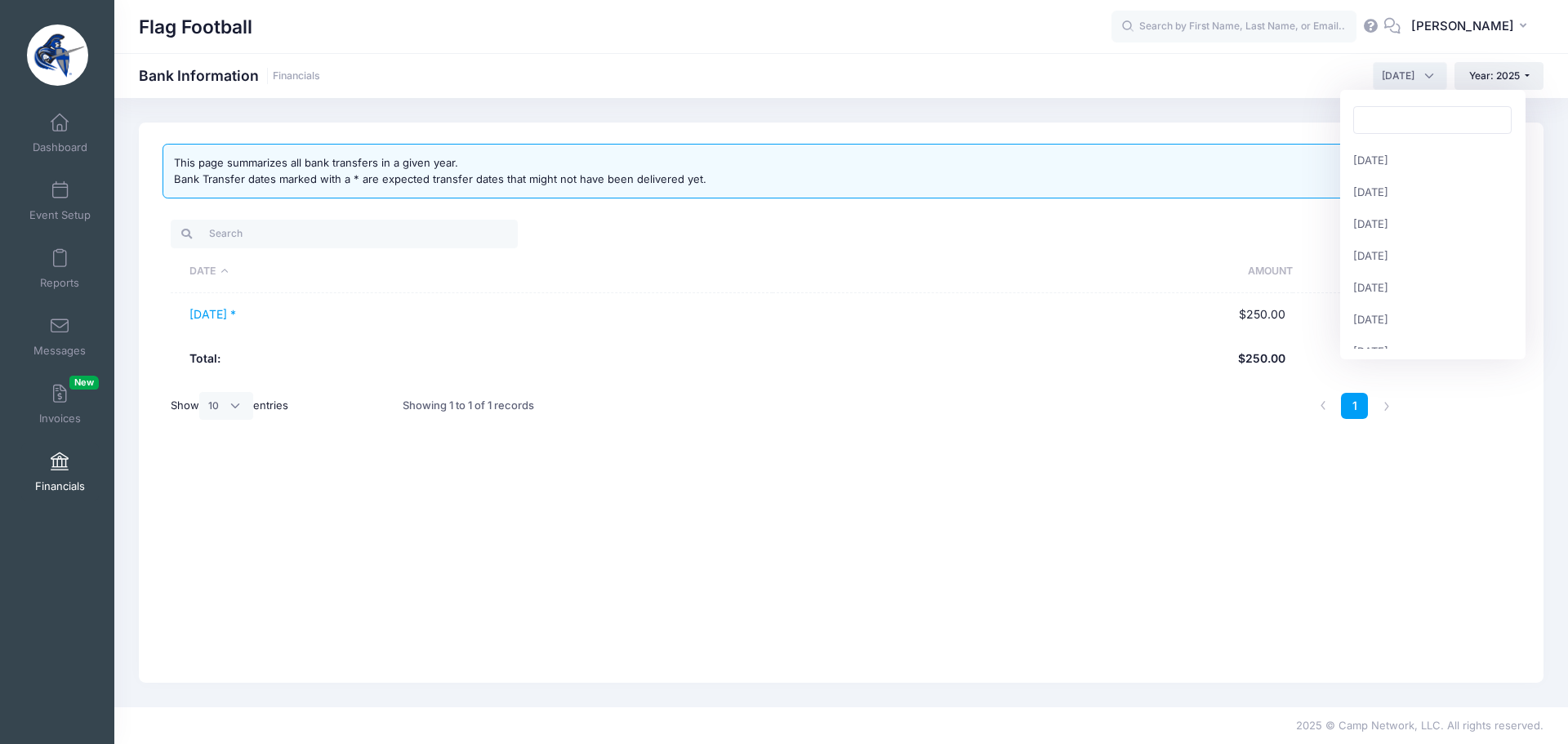
click at [1390, 72] on span "[DATE]" at bounding box center [1398, 76] width 33 height 14
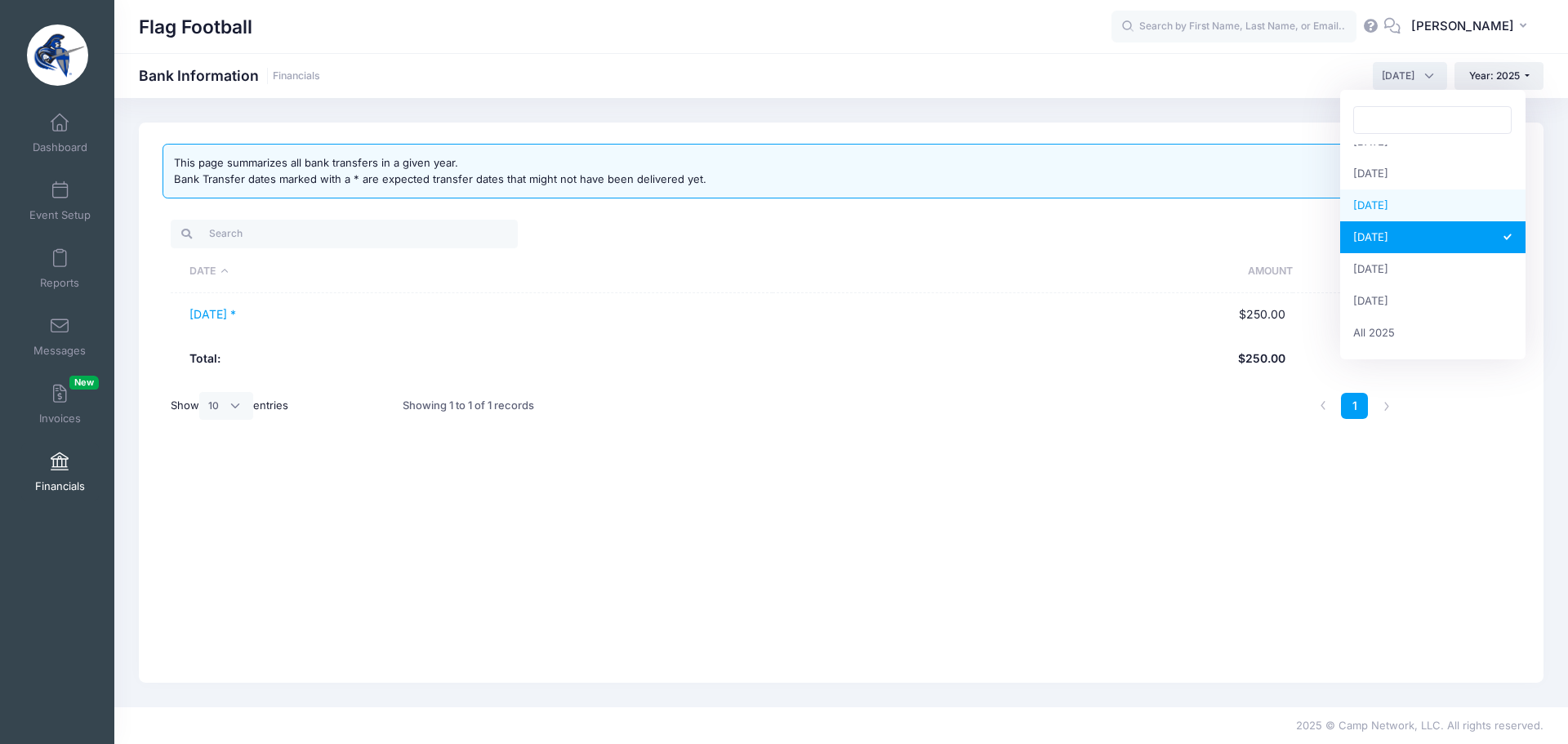
select select "9"
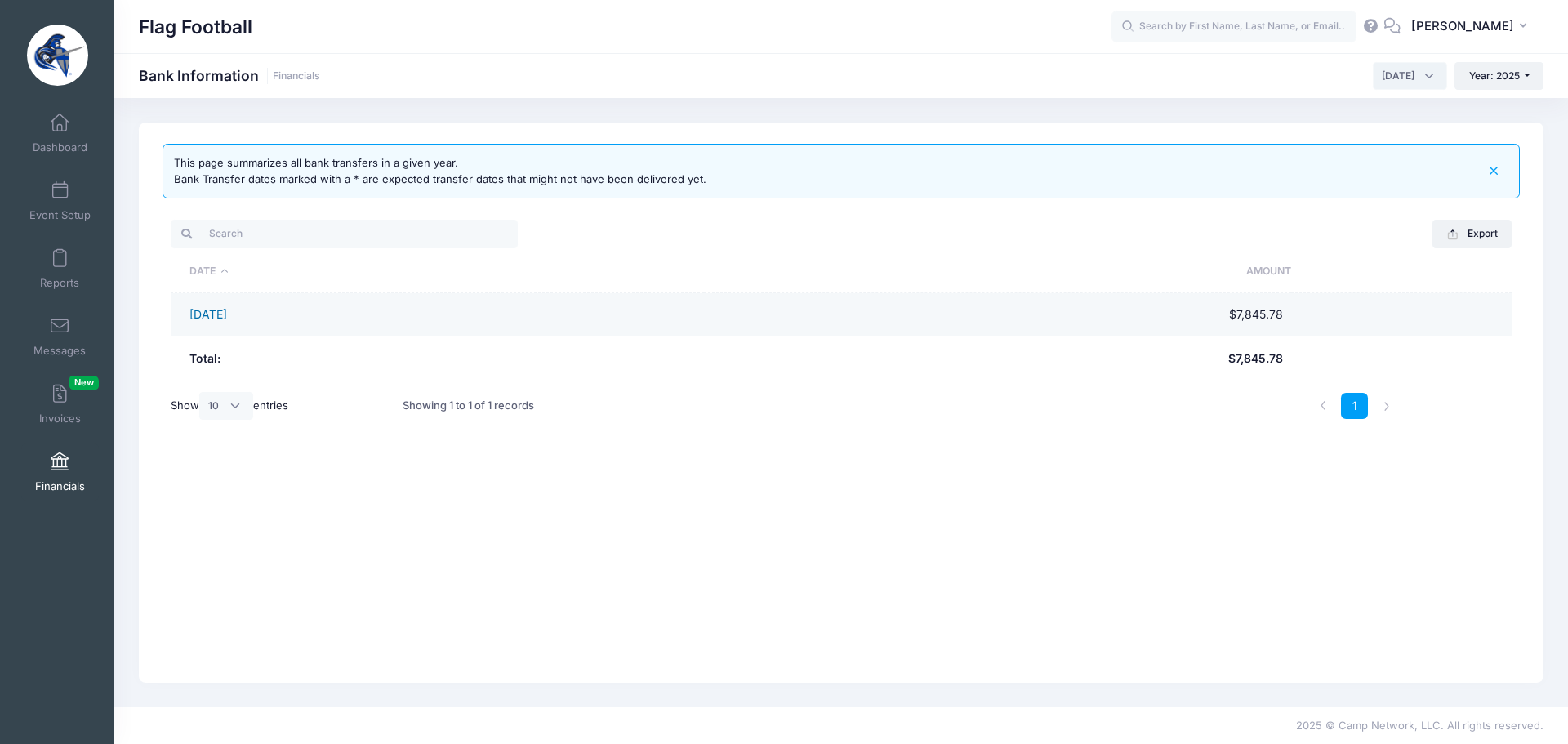
click at [214, 309] on link "[DATE]" at bounding box center [208, 314] width 38 height 14
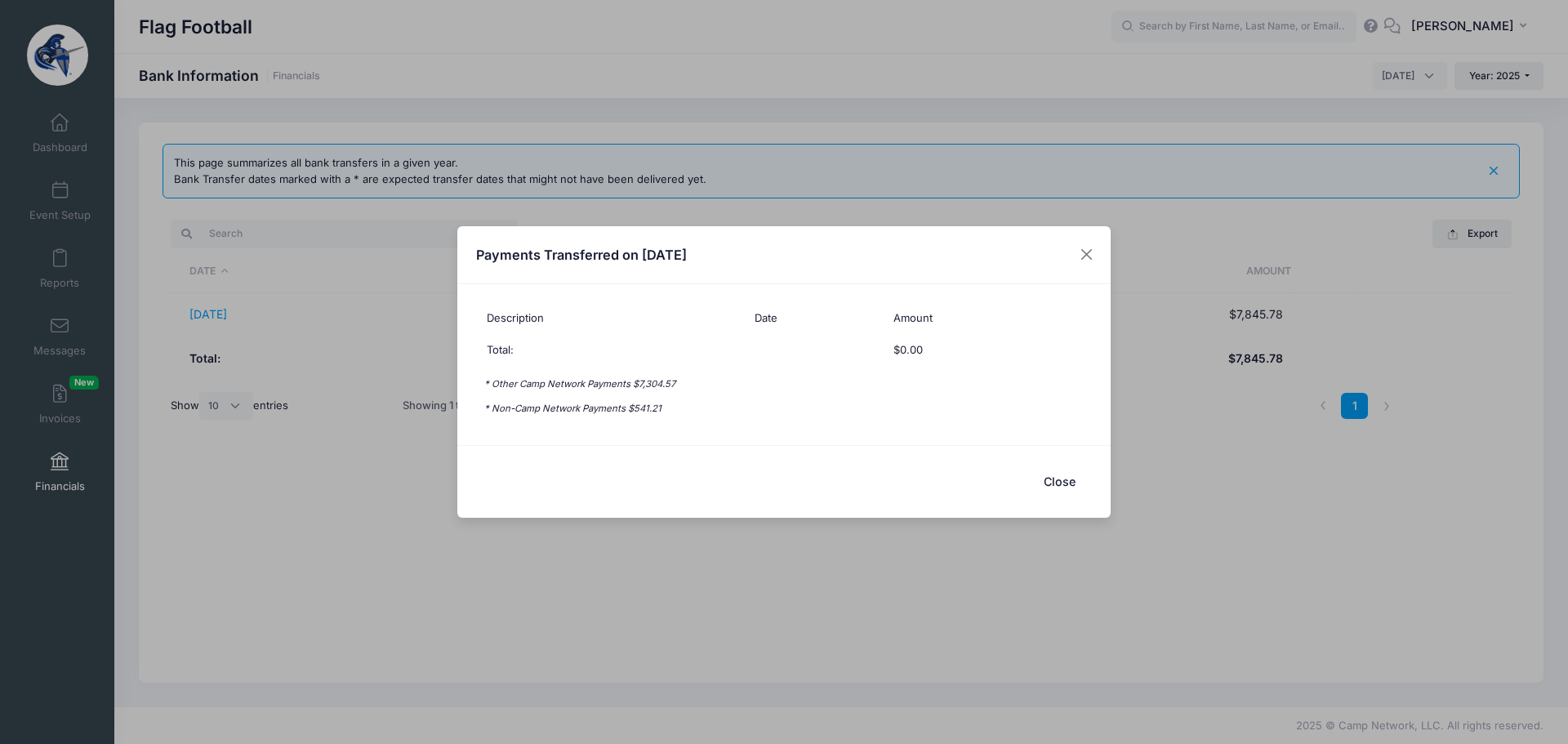
click at [1056, 476] on button "Close" at bounding box center [1059, 481] width 65 height 35
